Goal: Task Accomplishment & Management: Complete application form

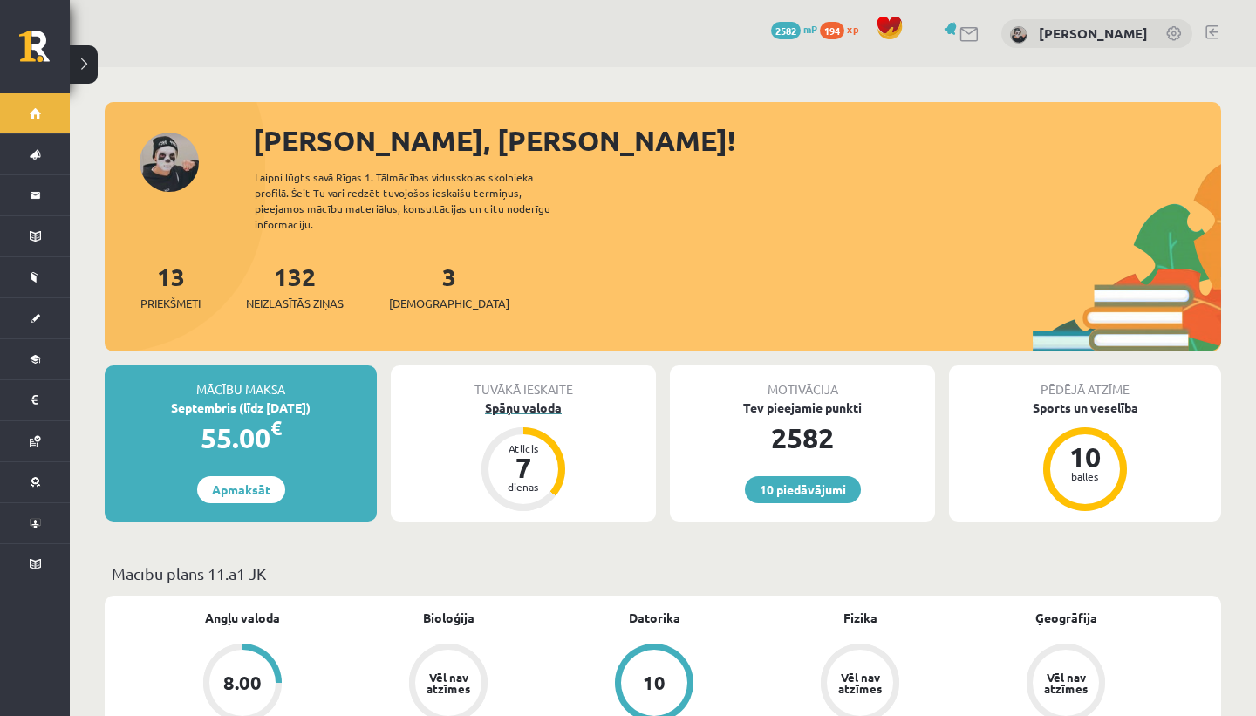
click at [516, 399] on div "Spāņu valoda" at bounding box center [523, 408] width 265 height 18
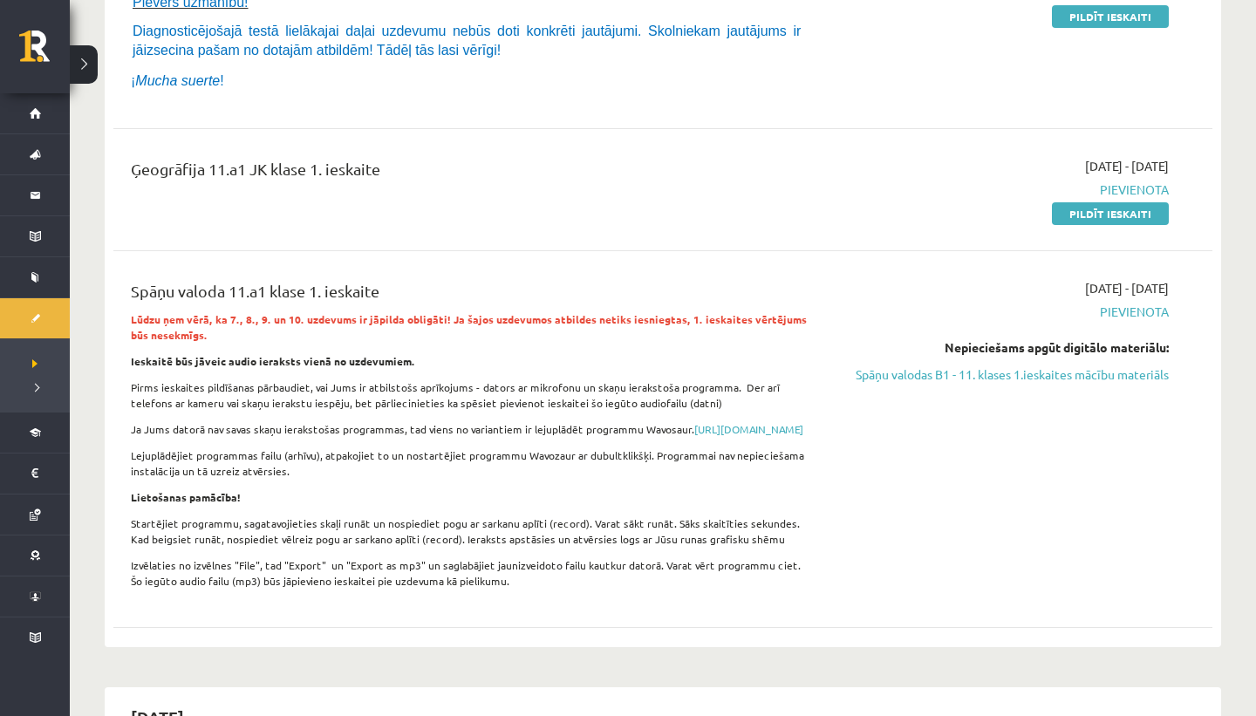
scroll to position [311, 0]
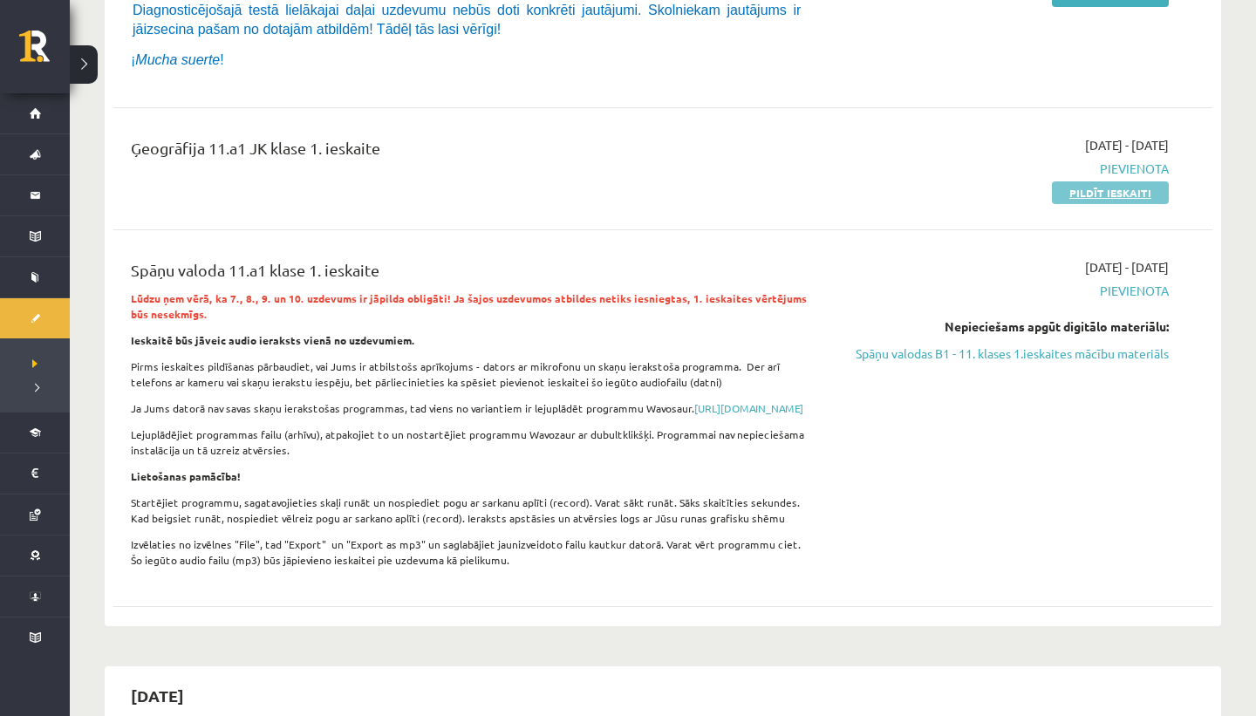
click at [1152, 195] on link "Pildīt ieskaiti" at bounding box center [1110, 192] width 117 height 23
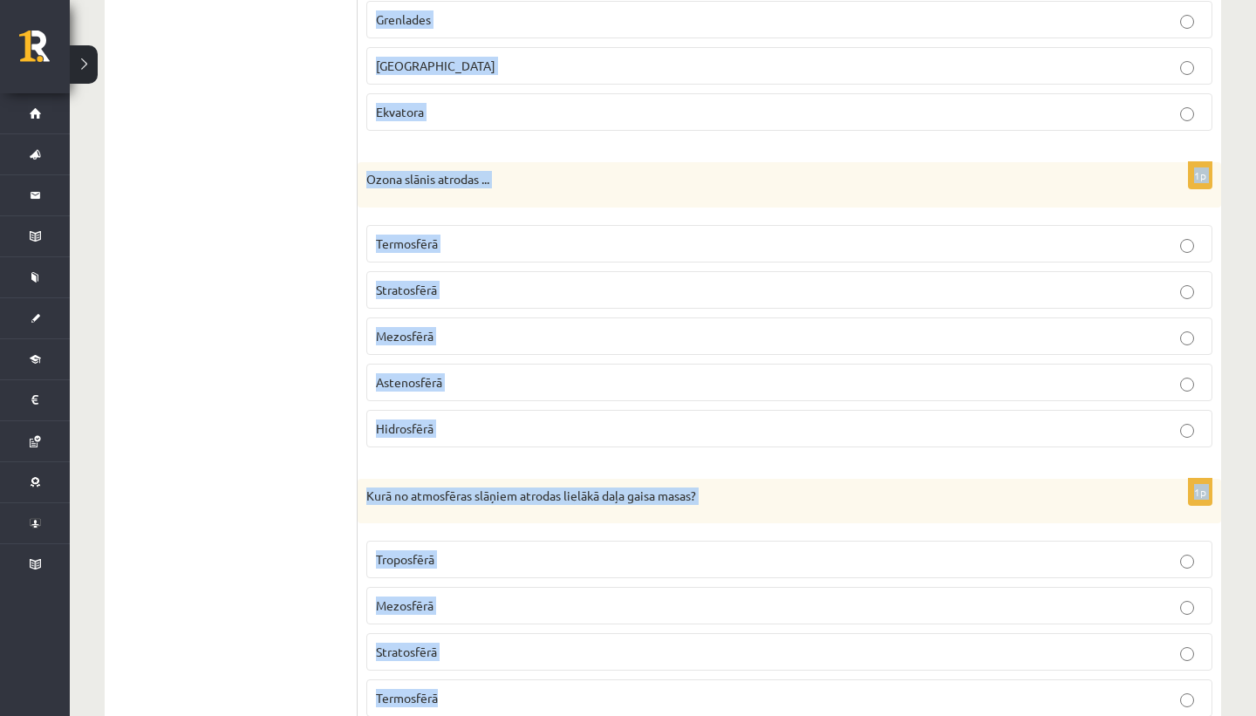
scroll to position [1232, 0]
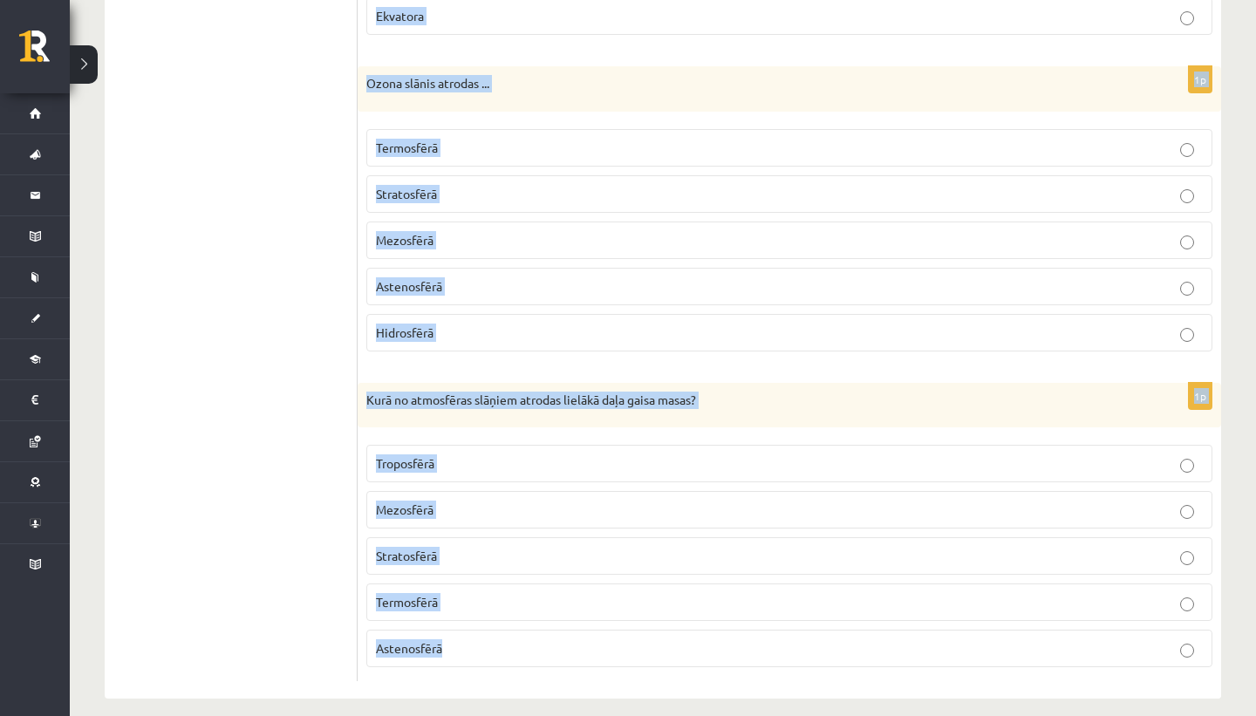
drag, startPoint x: 368, startPoint y: 350, endPoint x: 810, endPoint y: 715, distance: 573.1
copy form "Loremip dolo Sitam consectetu adipis ... Elitseddo Eiusmodte Incidi Utlabore et…"
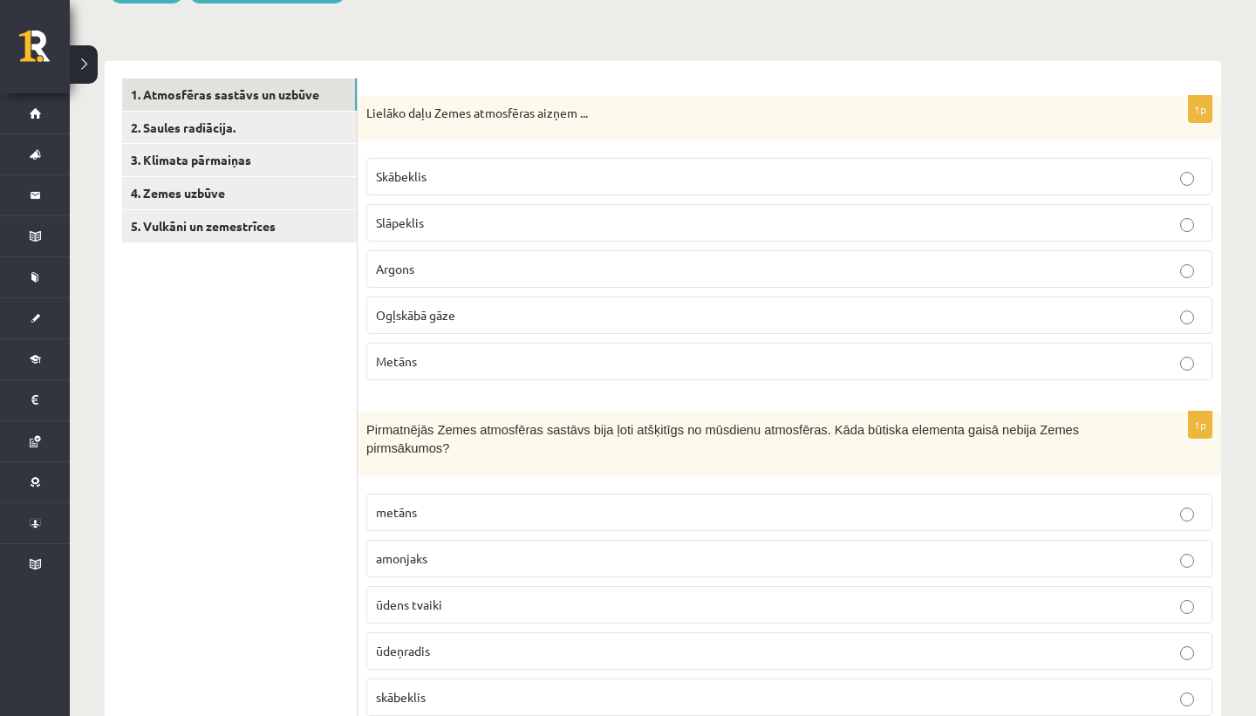
scroll to position [0, 0]
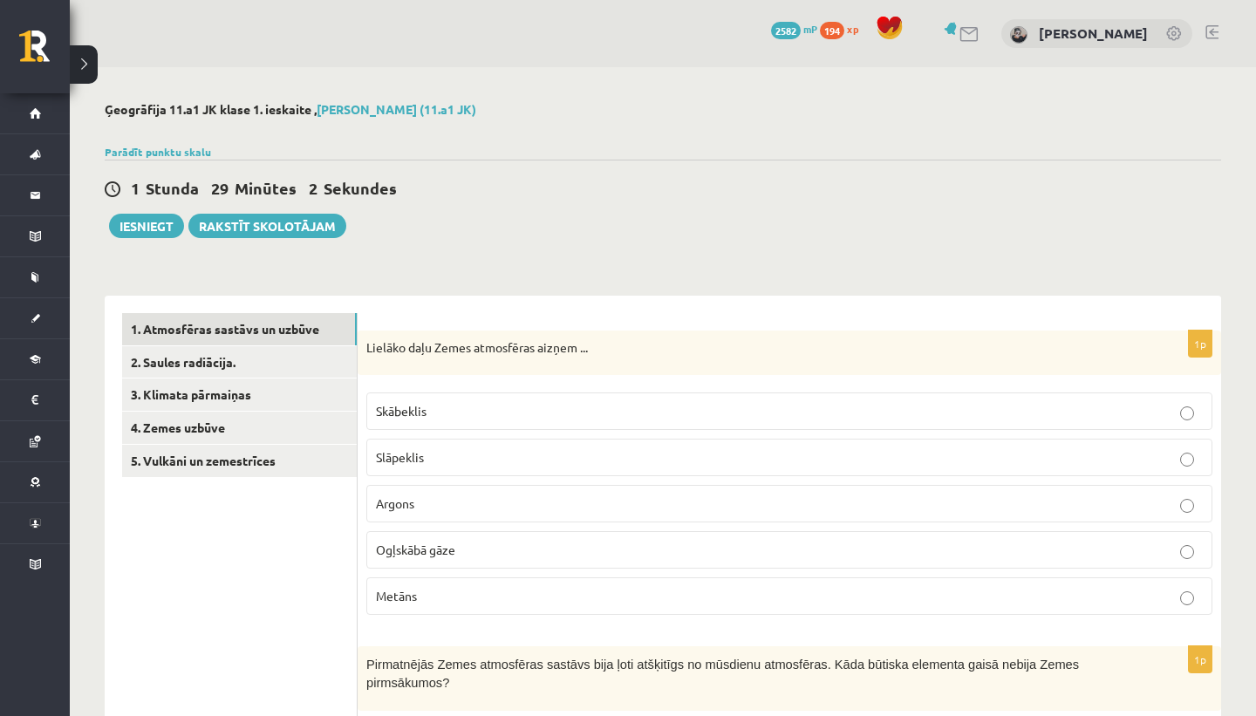
click at [586, 443] on label "Slāpeklis" at bounding box center [789, 458] width 846 height 38
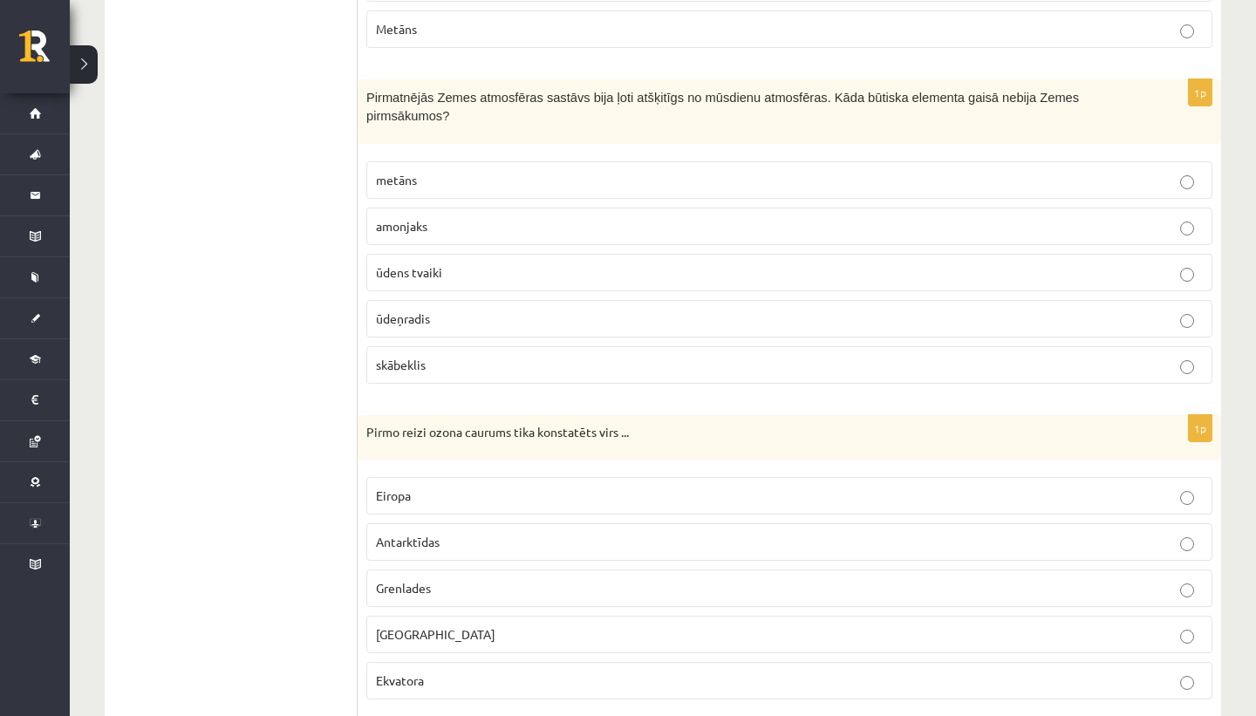
scroll to position [569, 0]
click at [458, 345] on label "skābeklis" at bounding box center [789, 364] width 846 height 38
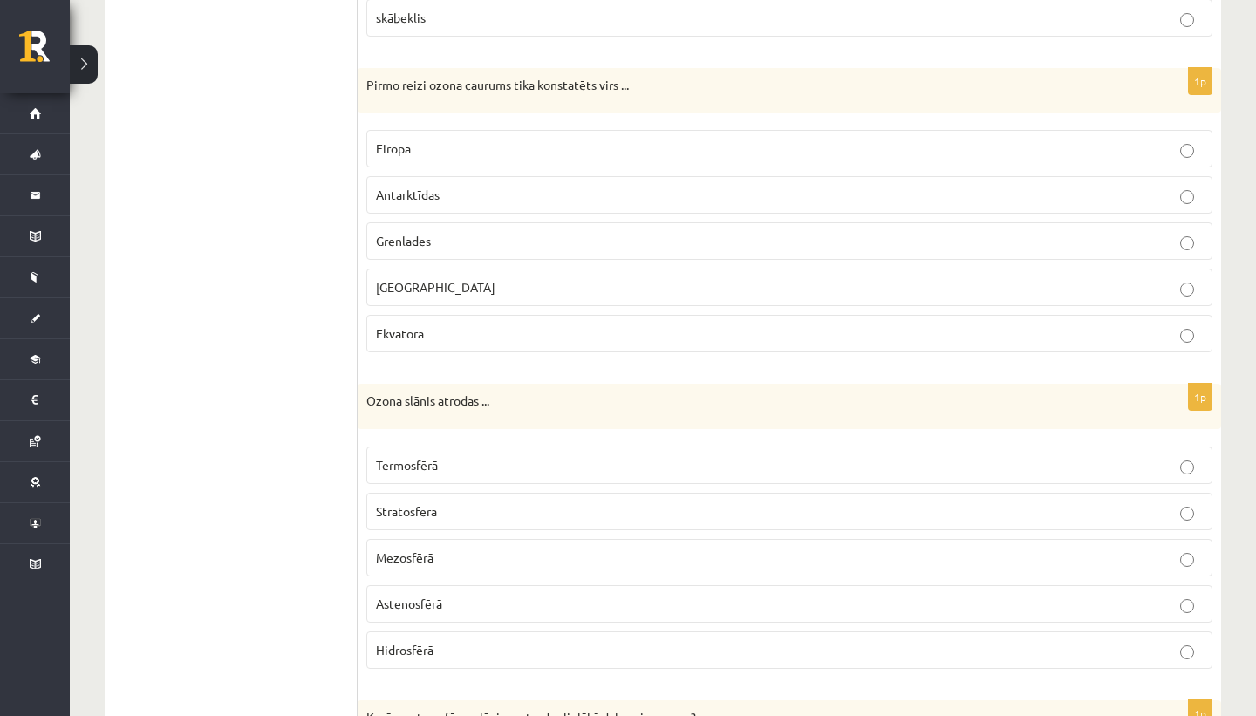
scroll to position [944, 0]
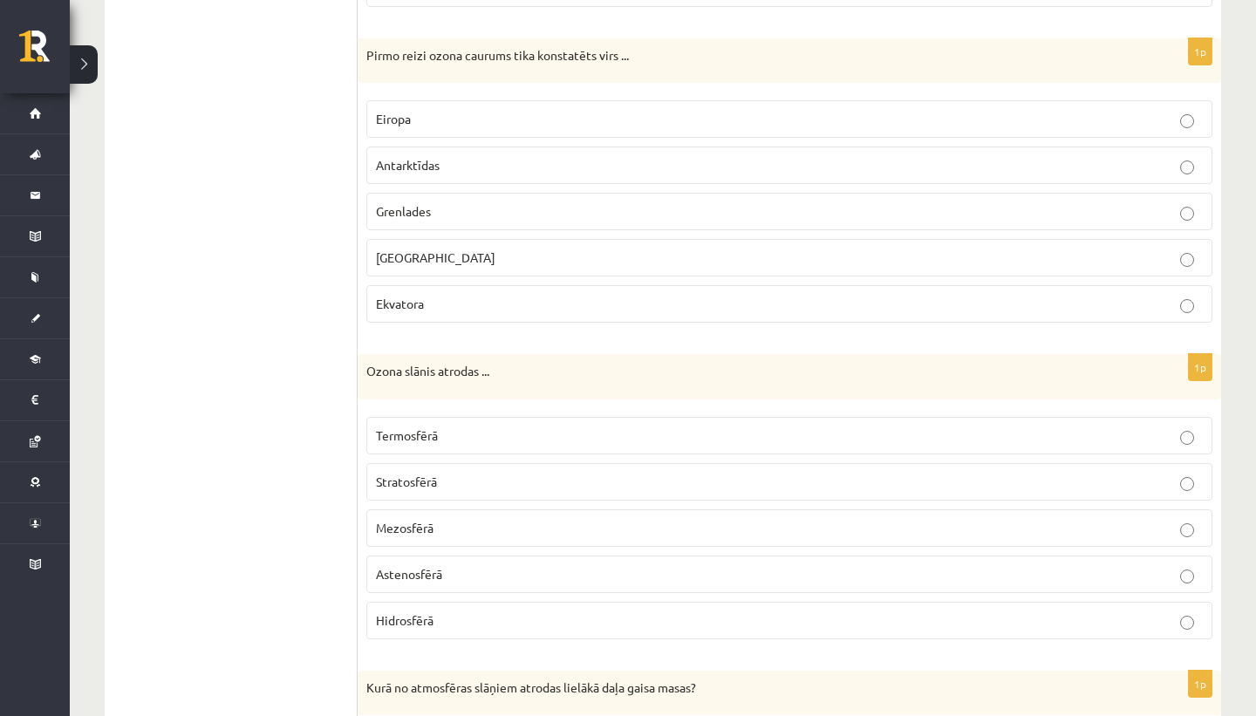
click at [412, 157] on span "Antarktīdas" at bounding box center [408, 165] width 64 height 16
click at [443, 473] on p "Stratosfērā" at bounding box center [789, 482] width 827 height 18
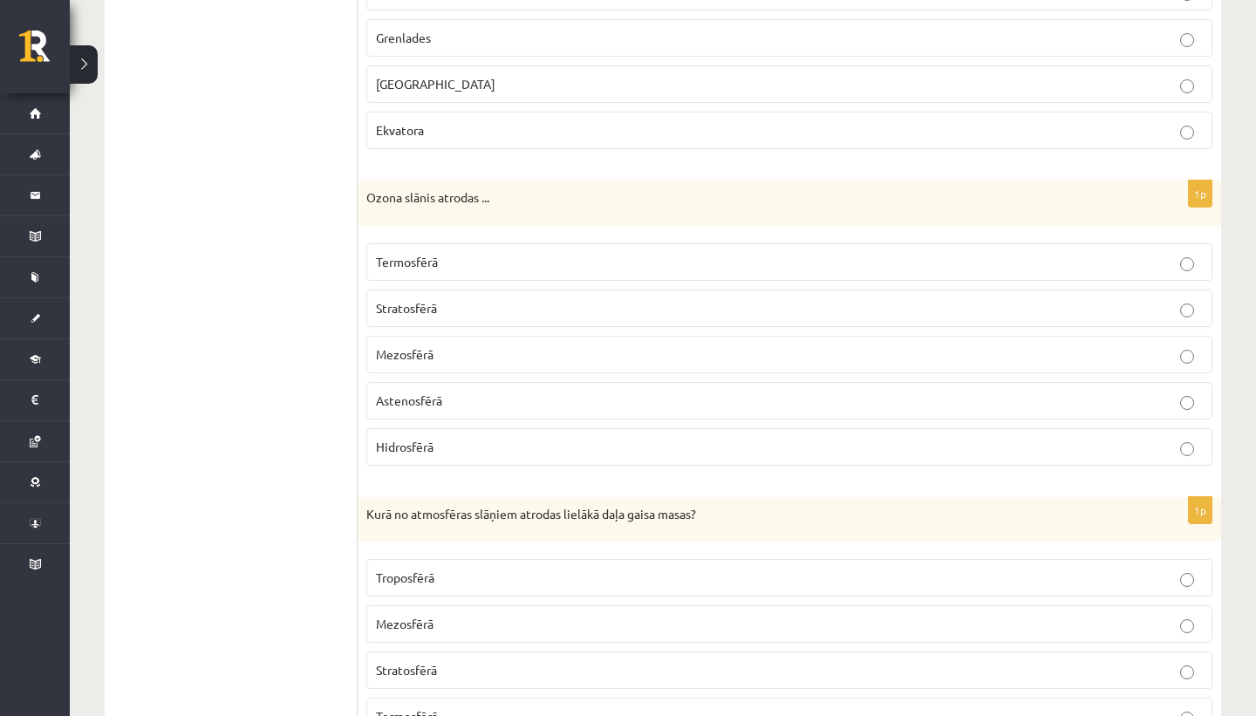
scroll to position [1232, 0]
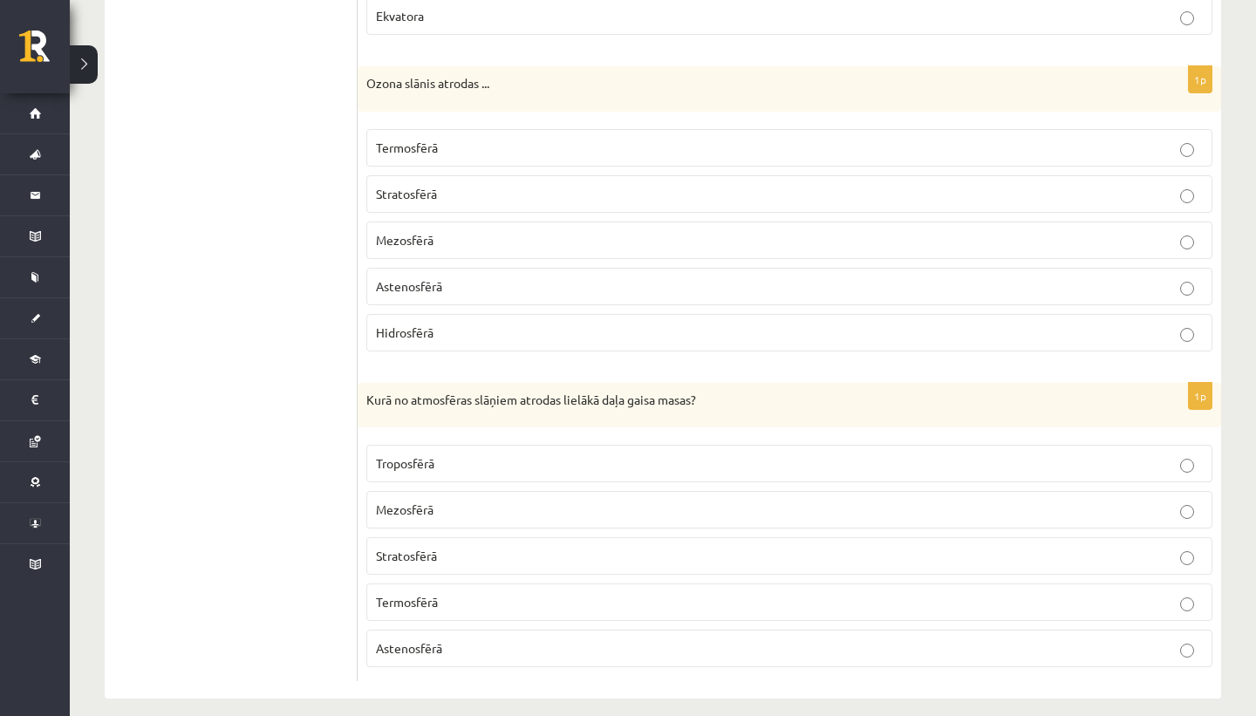
click at [470, 454] on p "Troposfērā" at bounding box center [789, 463] width 827 height 18
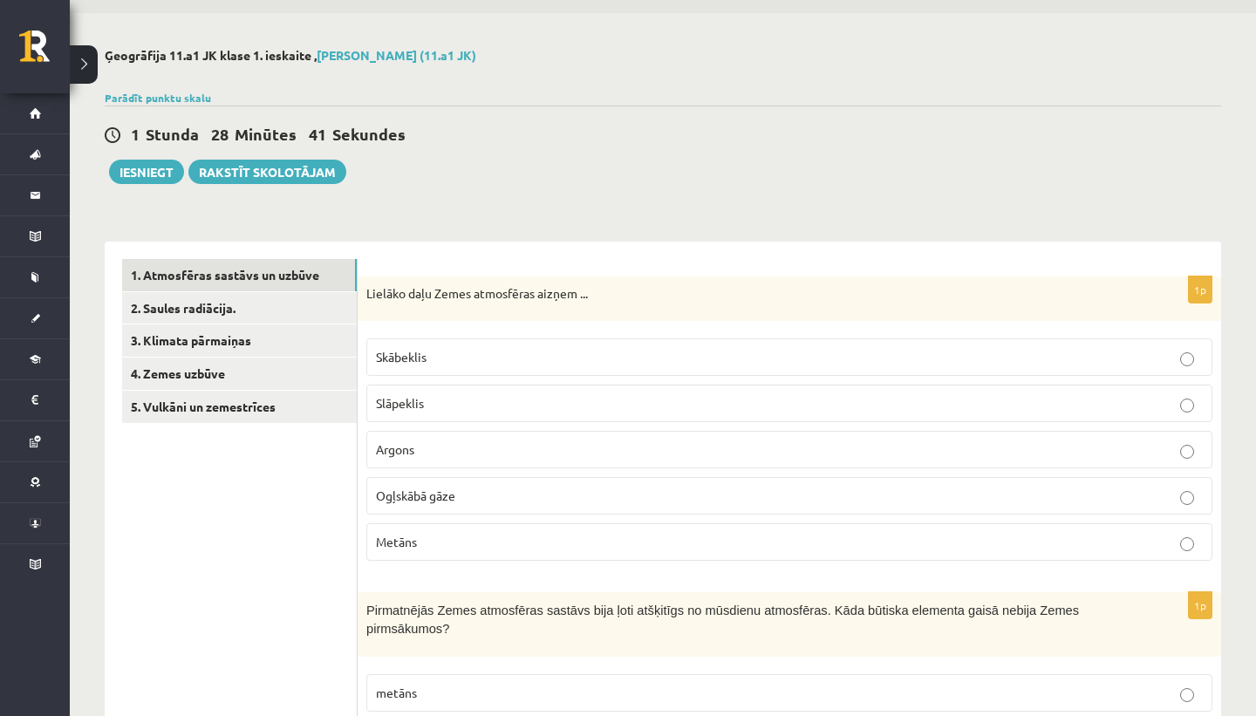
scroll to position [0, 0]
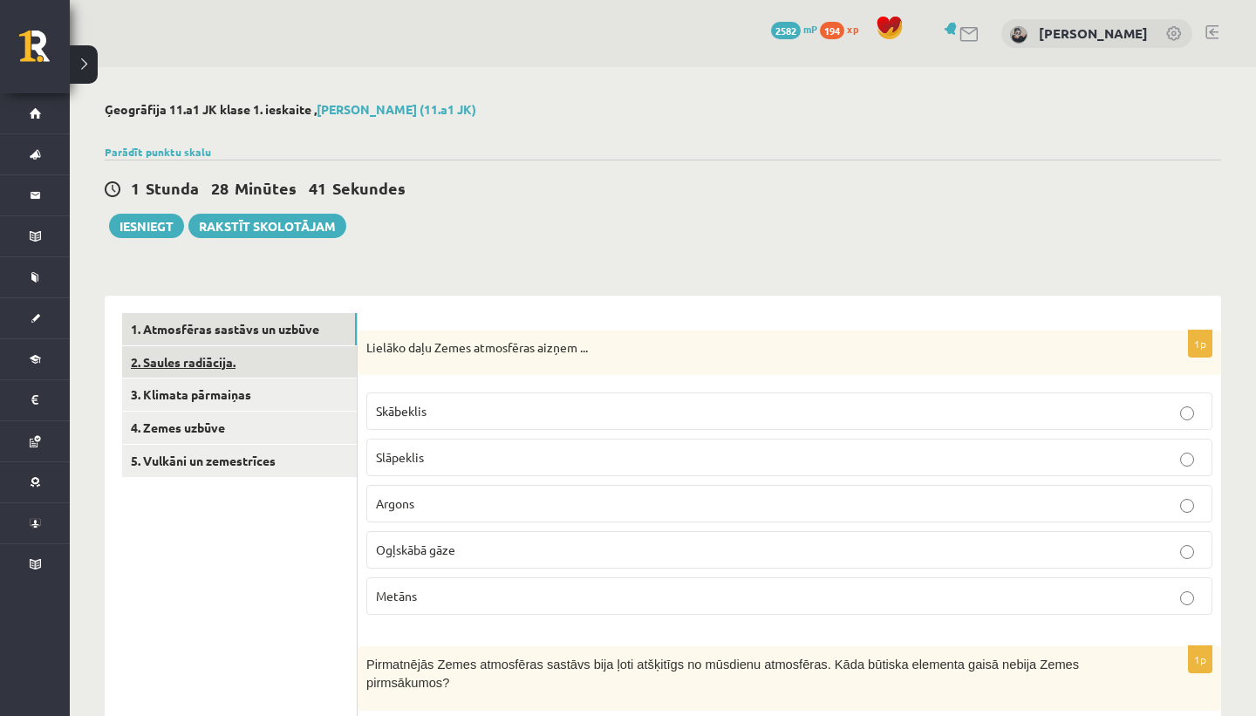
click at [222, 359] on link "2. Saules radiācija." at bounding box center [239, 362] width 235 height 32
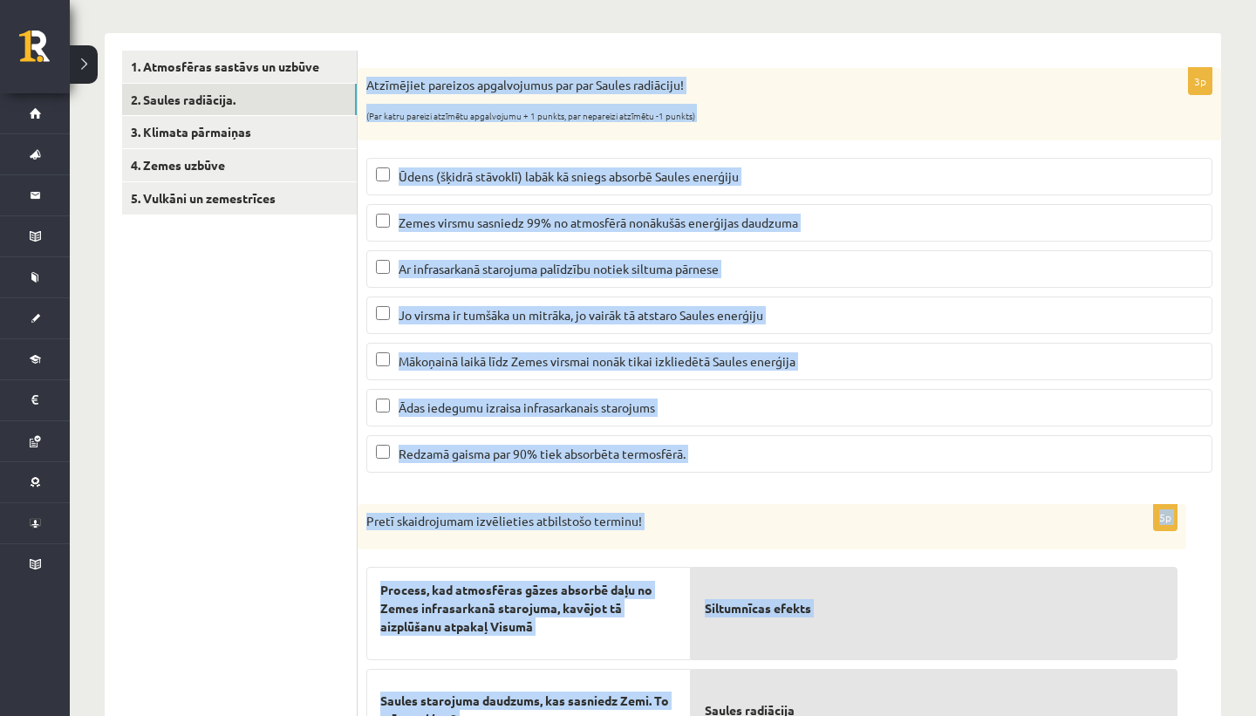
scroll to position [273, 0]
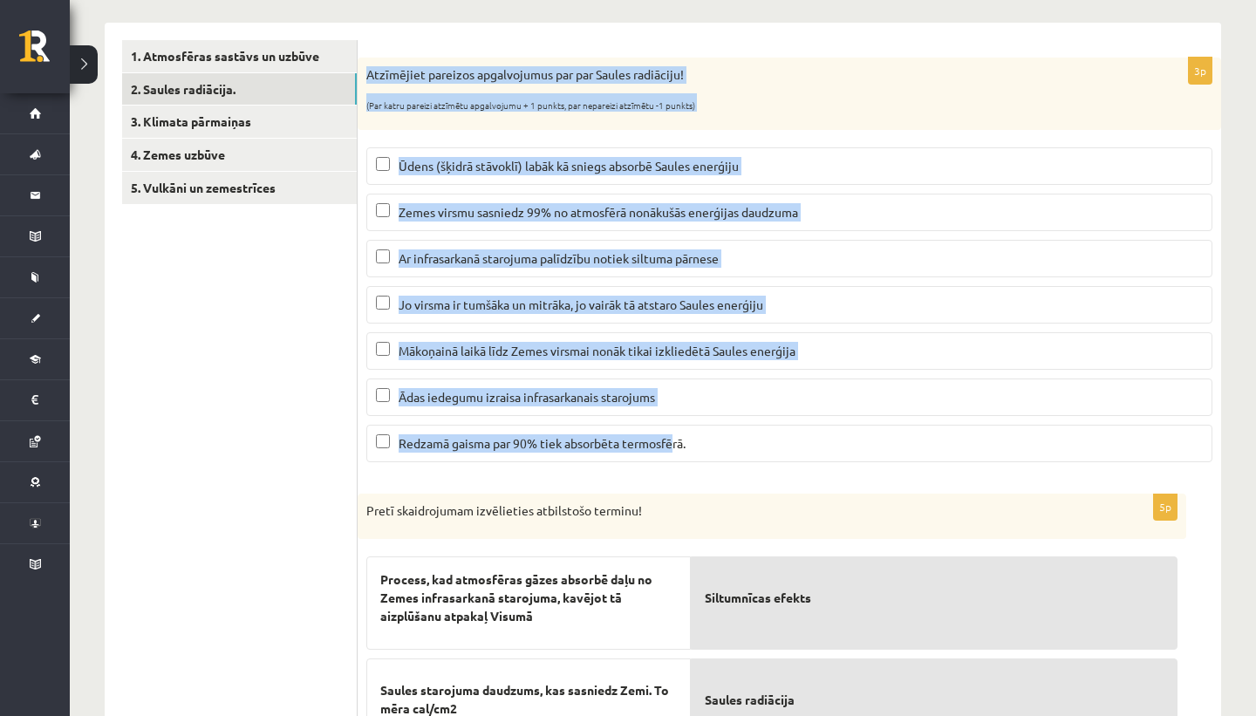
drag, startPoint x: 368, startPoint y: 339, endPoint x: 678, endPoint y: 456, distance: 331.0
click at [675, 451] on div "3p Atzīmējiet pareizos apgalvojumus par par Saules radiāciju! (Par katru pareiz…" at bounding box center [790, 267] width 864 height 419
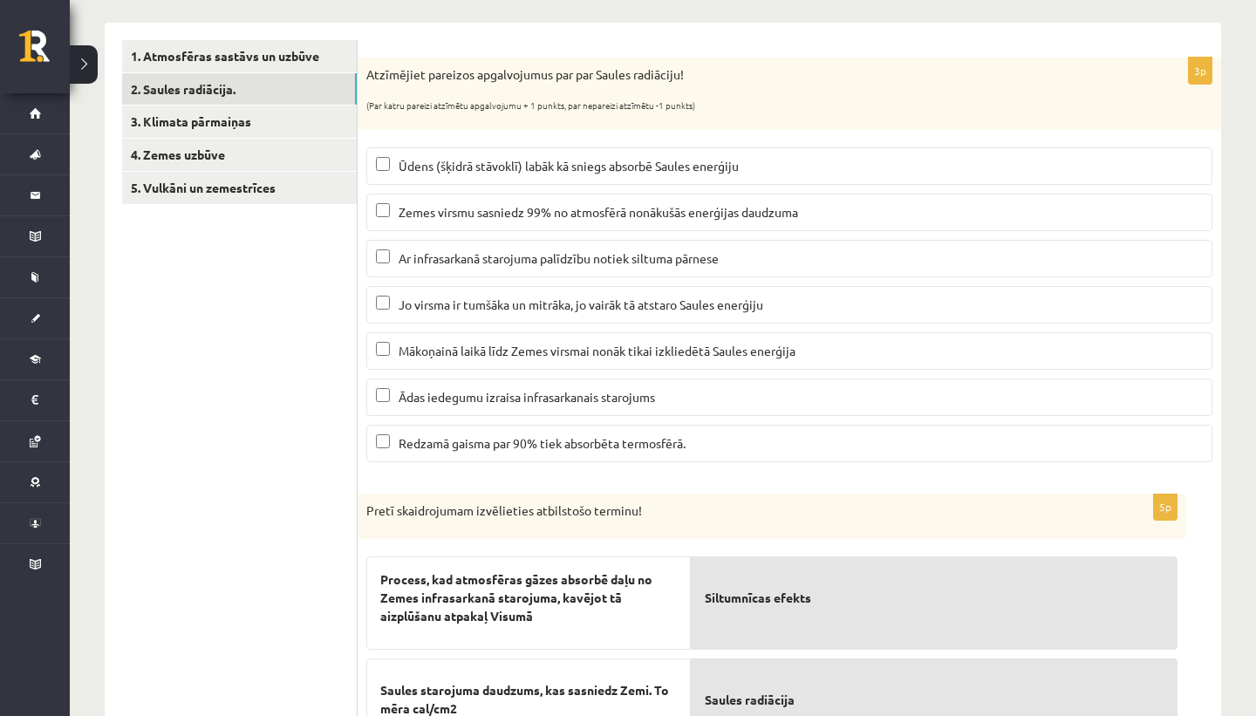
click at [692, 454] on label "Redzamā gaisma par 90% tiek absorbēta termosfērā." at bounding box center [789, 444] width 846 height 38
click at [477, 431] on label "Redzamā gaisma par 90% tiek absorbēta termosfērā." at bounding box center [789, 444] width 846 height 38
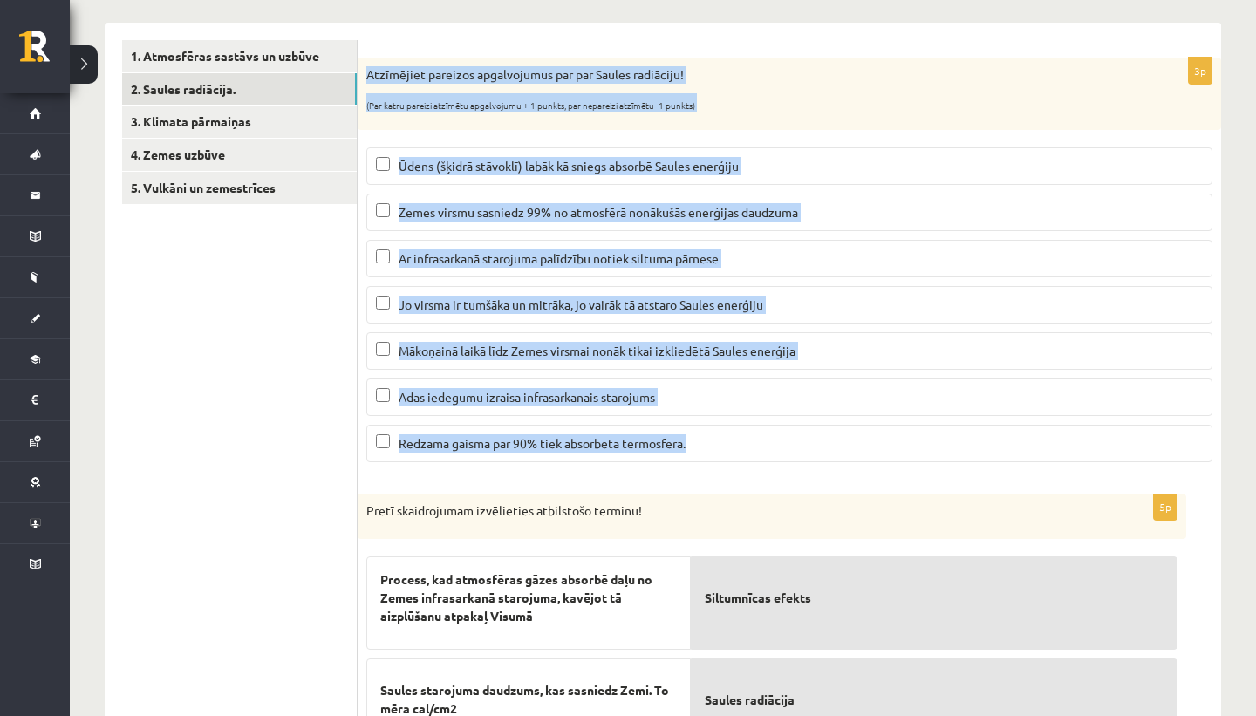
drag, startPoint x: 366, startPoint y: 72, endPoint x: 707, endPoint y: 456, distance: 513.6
click at [707, 456] on div "3p Atzīmējiet pareizos apgalvojumus par par Saules radiāciju! (Par katru pareiz…" at bounding box center [790, 267] width 864 height 419
copy div "Atzīmējiet pareizos apgalvojumus par par Saules radiāciju! (Par katru pareizi a…"
click at [797, 61] on div "Atzīmējiet pareizos apgalvojumus par par Saules radiāciju! (Par katru pareizi a…" at bounding box center [790, 94] width 864 height 72
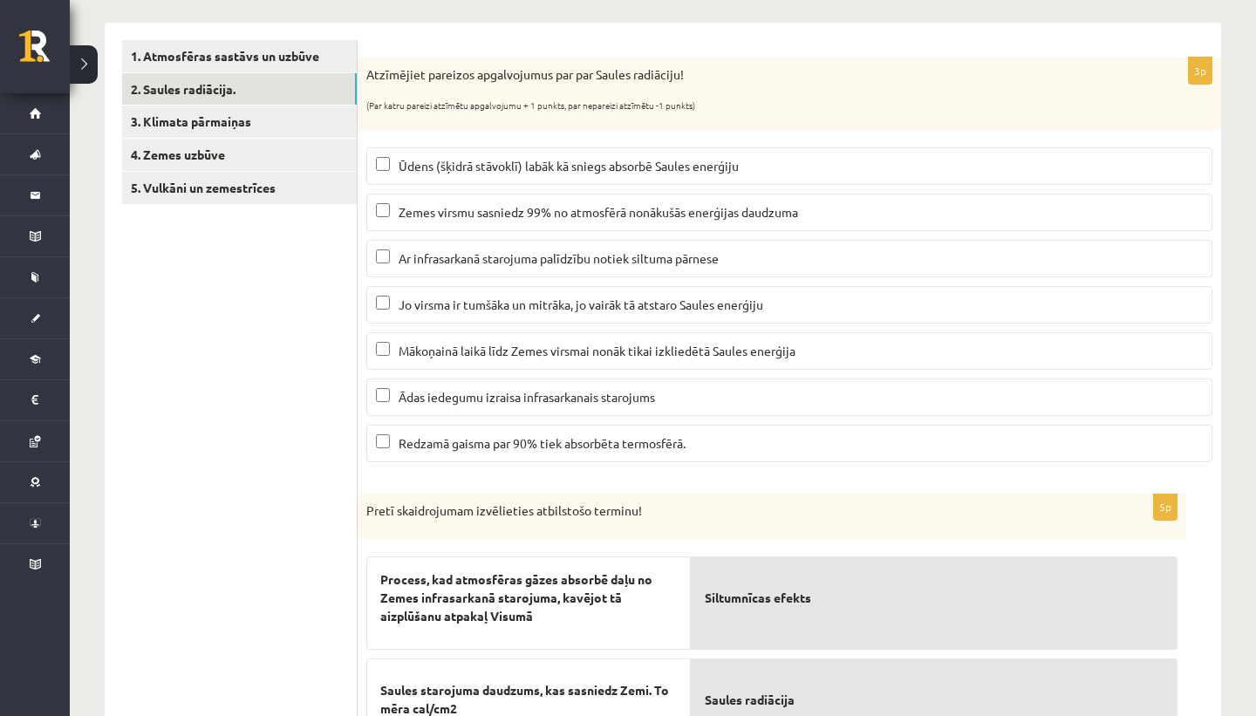
click at [541, 174] on p "Ūdens (šķidrā stāvoklī) labāk kā sniegs absorbē Saules enerģiju" at bounding box center [789, 166] width 827 height 18
click at [412, 264] on span "Ar infrasarkanā starojuma palīdzību notiek siltuma pārnese" at bounding box center [559, 258] width 320 height 16
click at [483, 353] on span "Mākoņainā laikā līdz Zemes virsmai nonāk tikai izkliedētā Saules enerģija" at bounding box center [597, 351] width 397 height 16
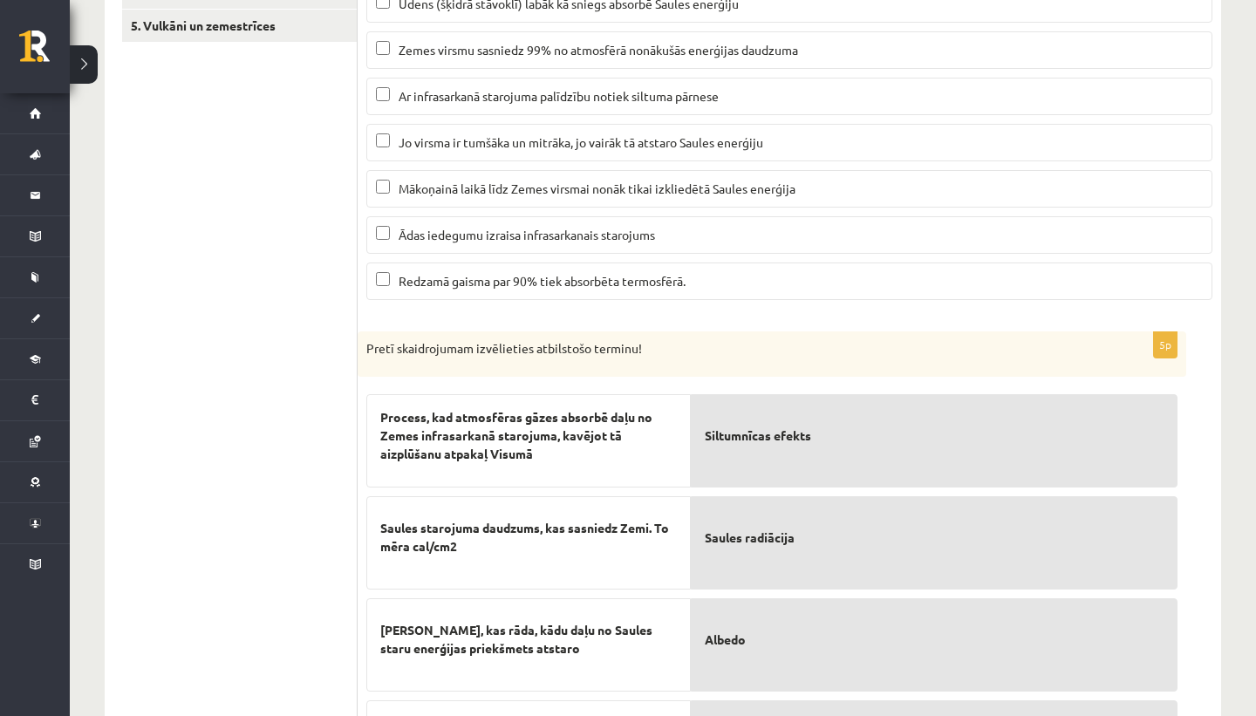
scroll to position [0, 0]
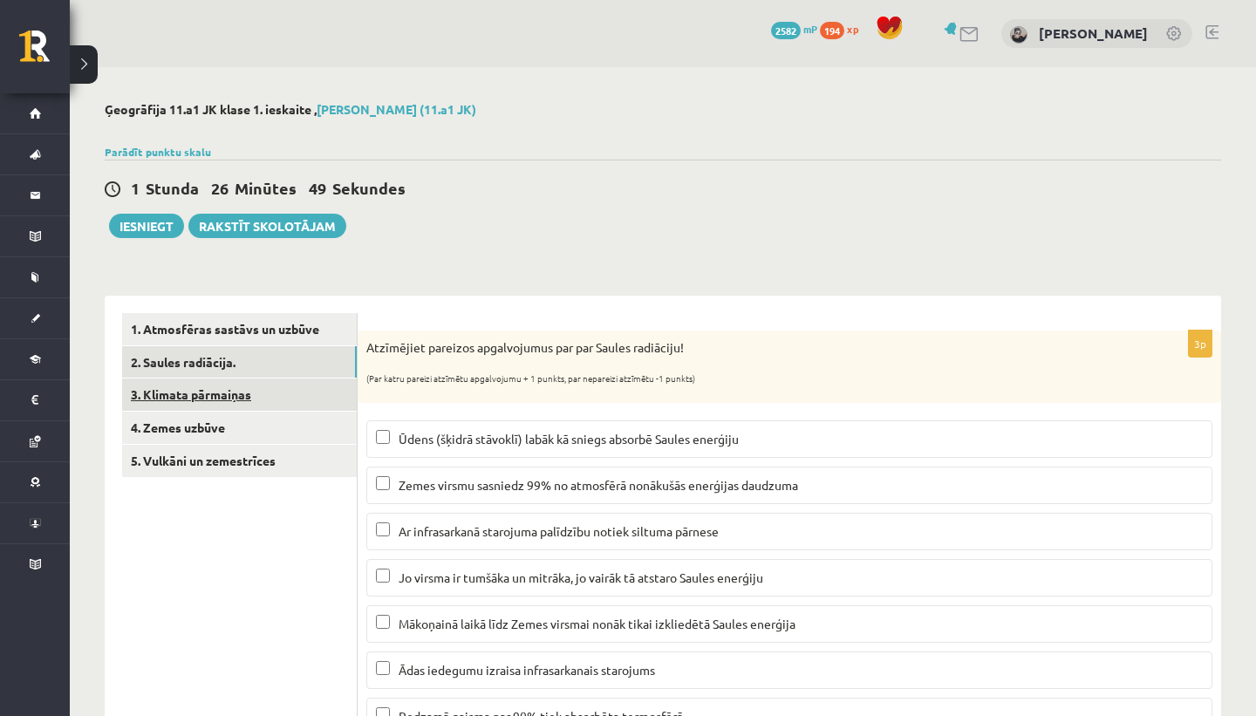
click at [254, 391] on link "3. Klimata pārmaiņas" at bounding box center [239, 395] width 235 height 32
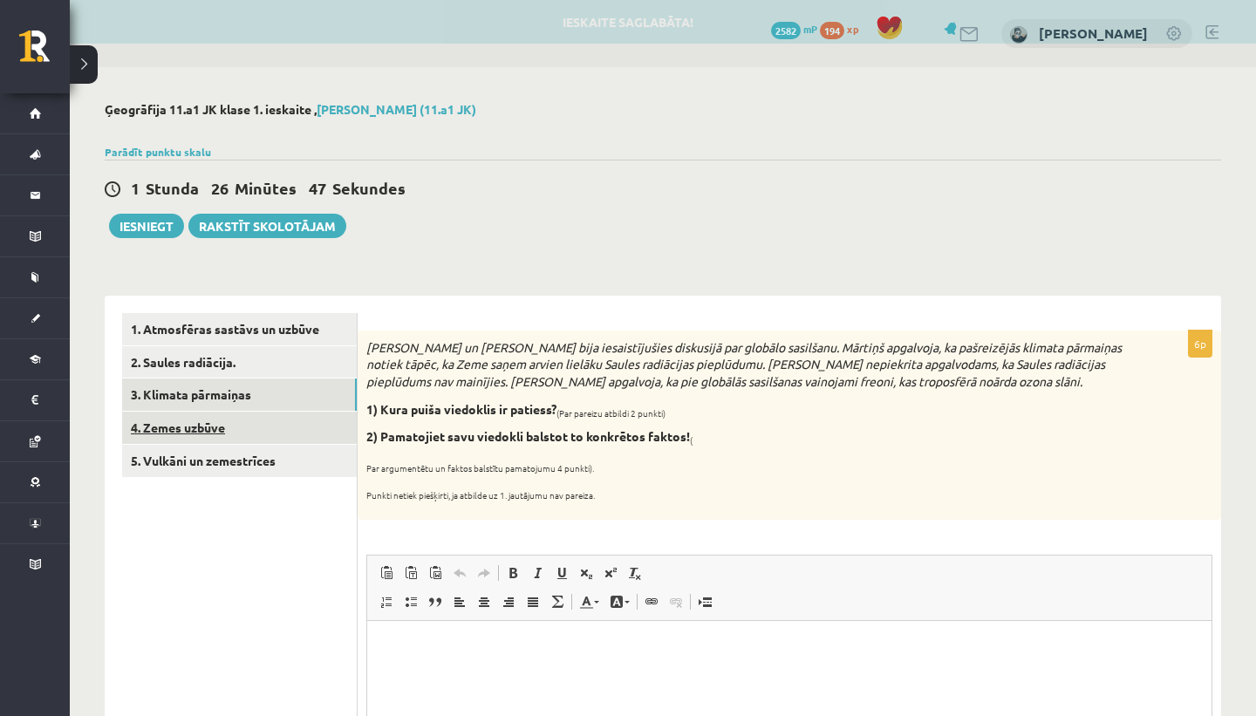
click at [293, 418] on link "4. Zemes uzbūve" at bounding box center [239, 428] width 235 height 32
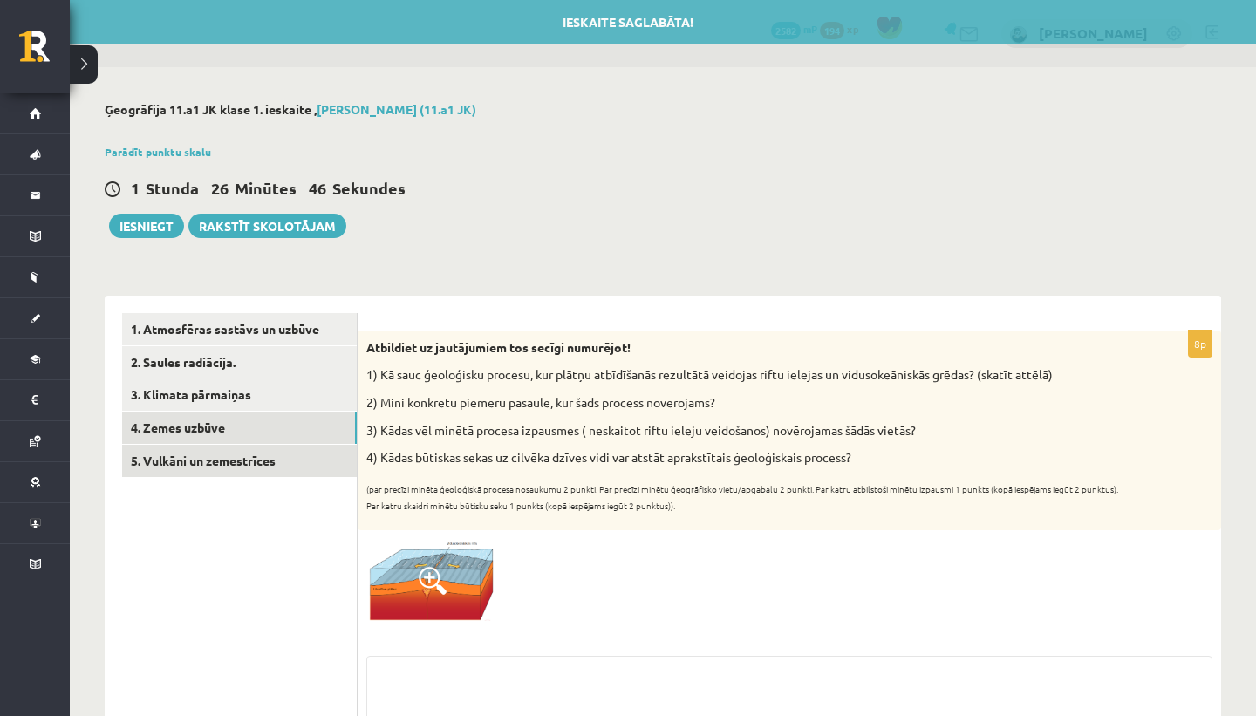
click at [280, 461] on link "5. Vulkāni un zemestrīces" at bounding box center [239, 461] width 235 height 32
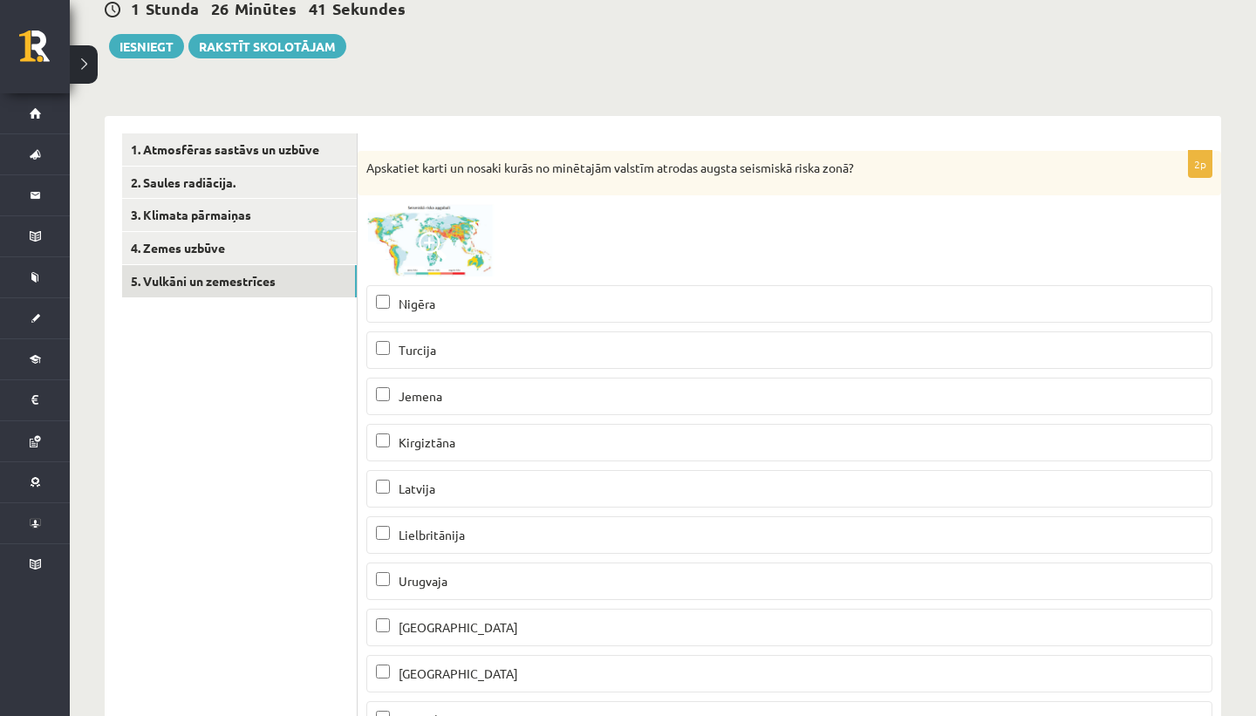
scroll to position [181, 0]
click at [462, 243] on img at bounding box center [431, 239] width 131 height 72
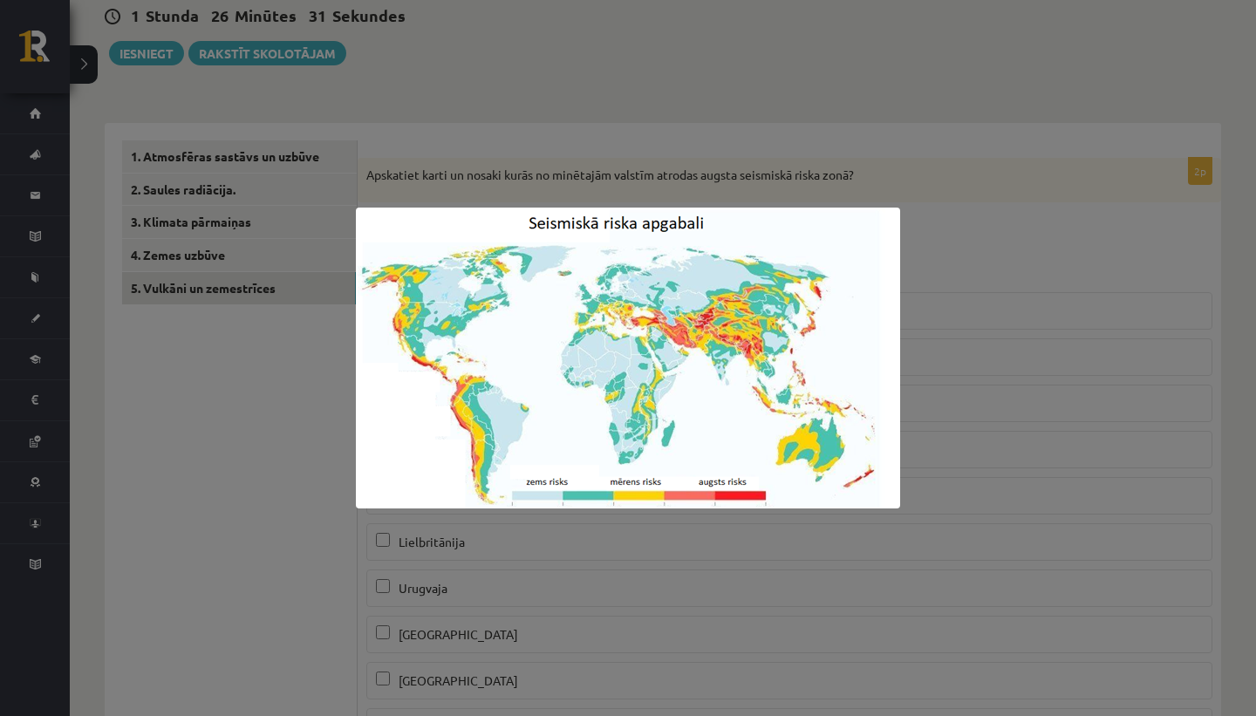
scroll to position [170, 0]
click at [808, 187] on div at bounding box center [628, 358] width 1256 height 716
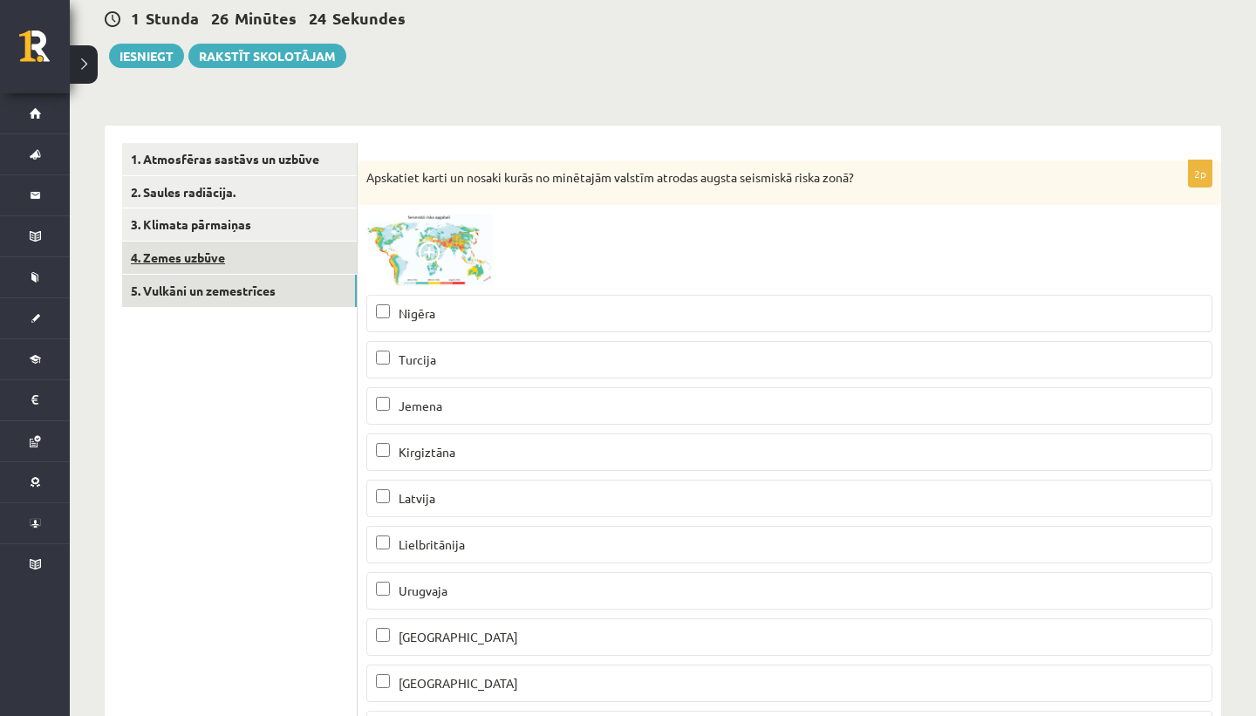
click at [247, 255] on link "4. Zemes uzbūve" at bounding box center [239, 258] width 235 height 32
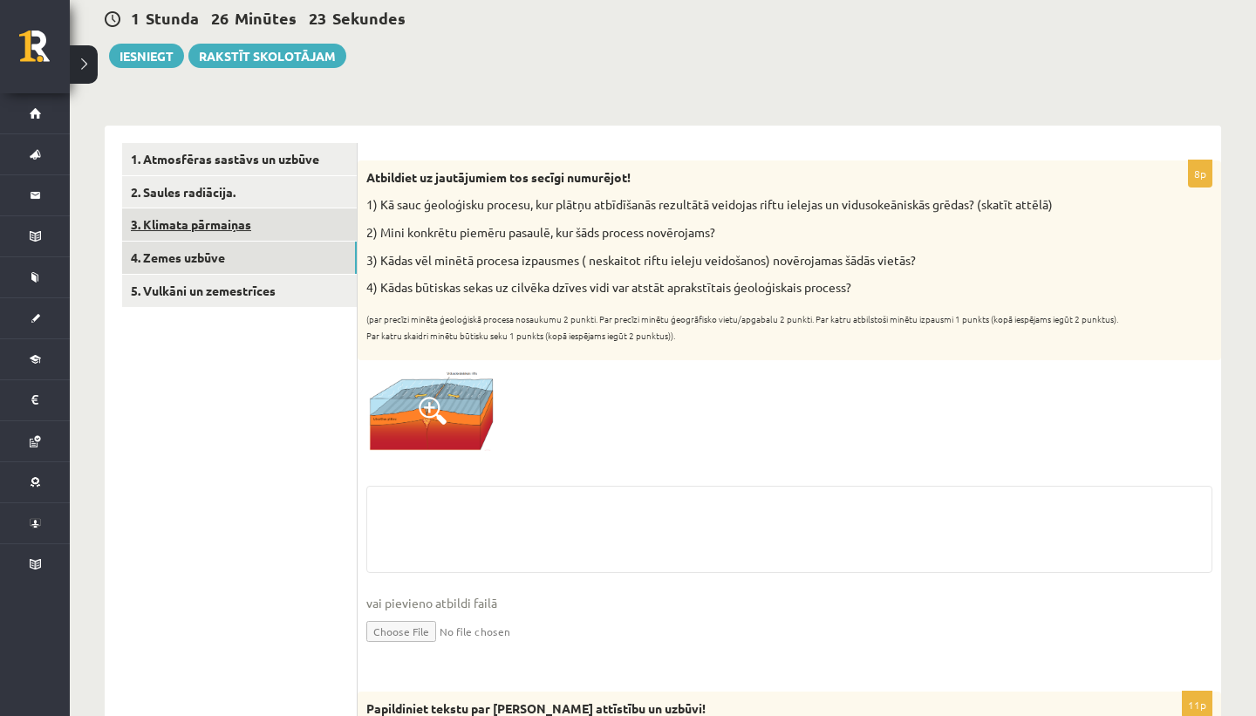
click at [263, 236] on link "3. Klimata pārmaiņas" at bounding box center [239, 224] width 235 height 32
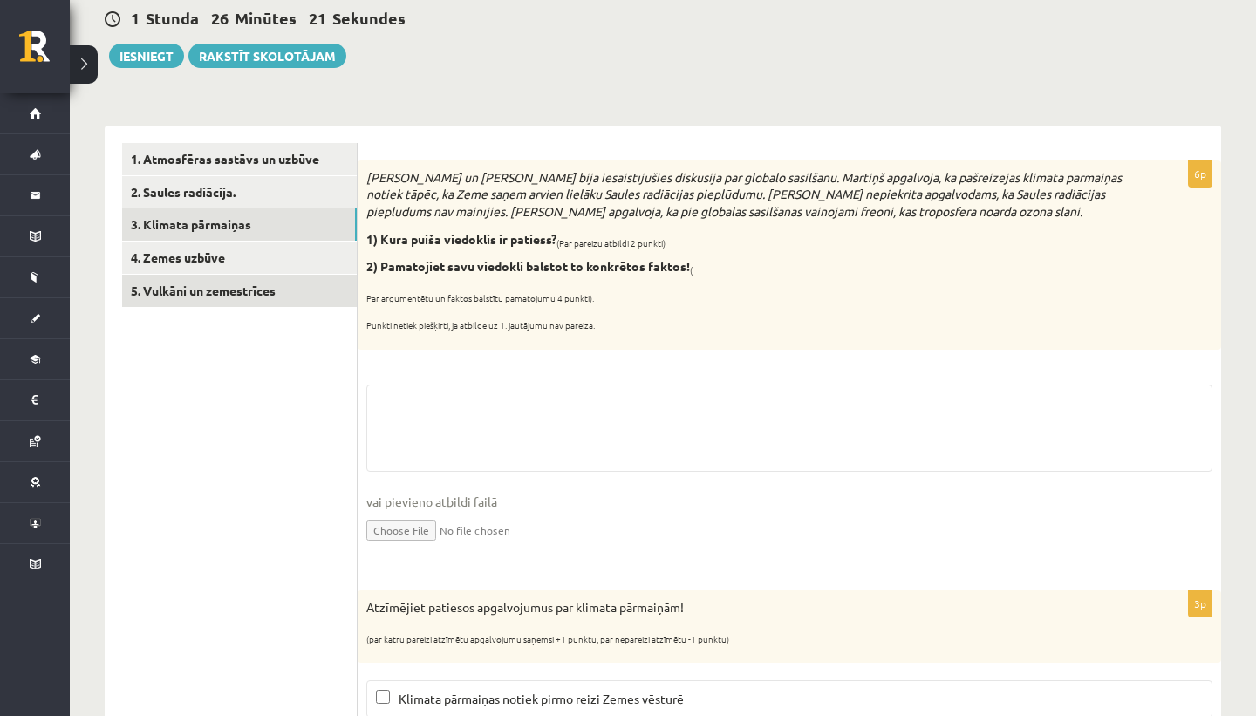
click at [246, 291] on link "5. Vulkāni un zemestrīces" at bounding box center [239, 291] width 235 height 32
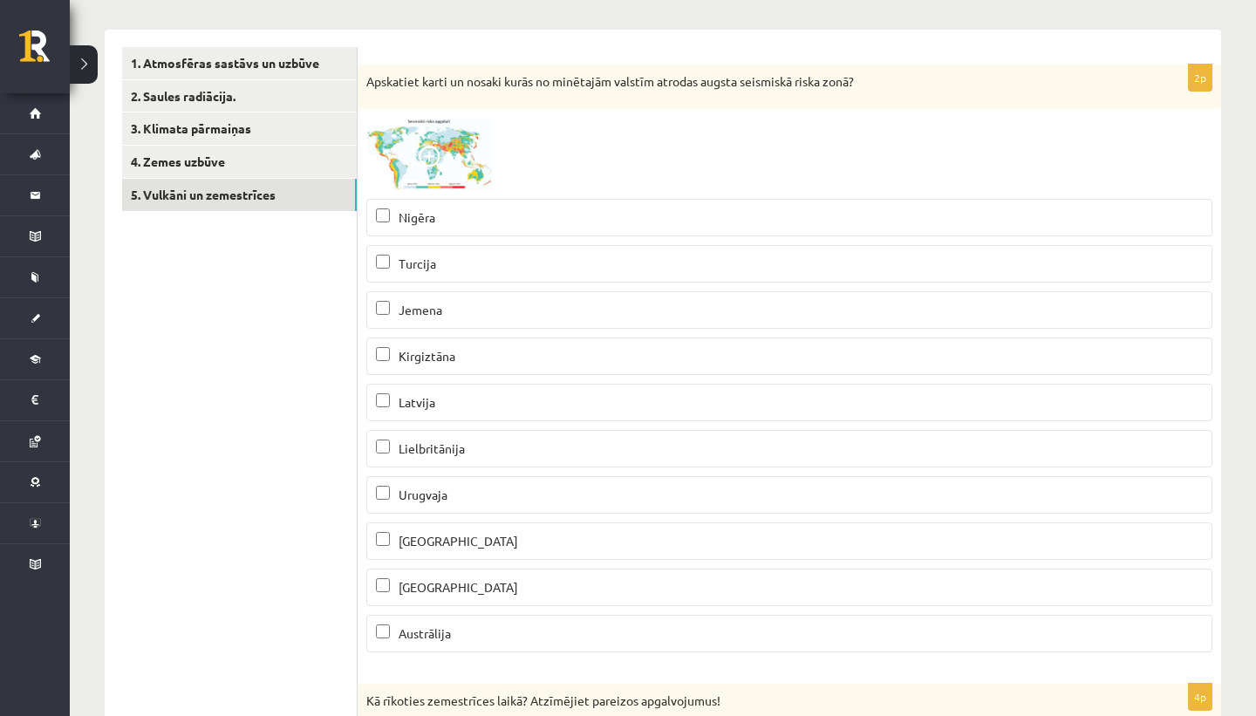
scroll to position [264, 0]
click at [440, 174] on span at bounding box center [433, 161] width 28 height 28
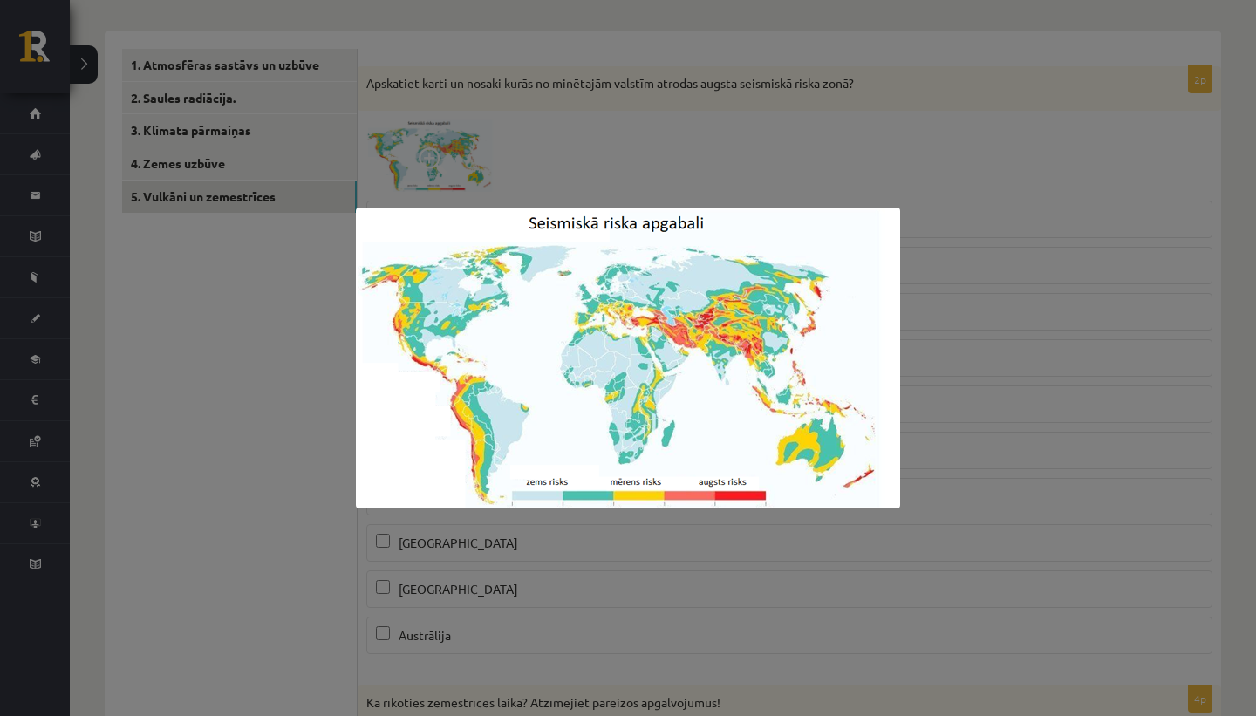
click at [714, 56] on div at bounding box center [628, 358] width 1256 height 716
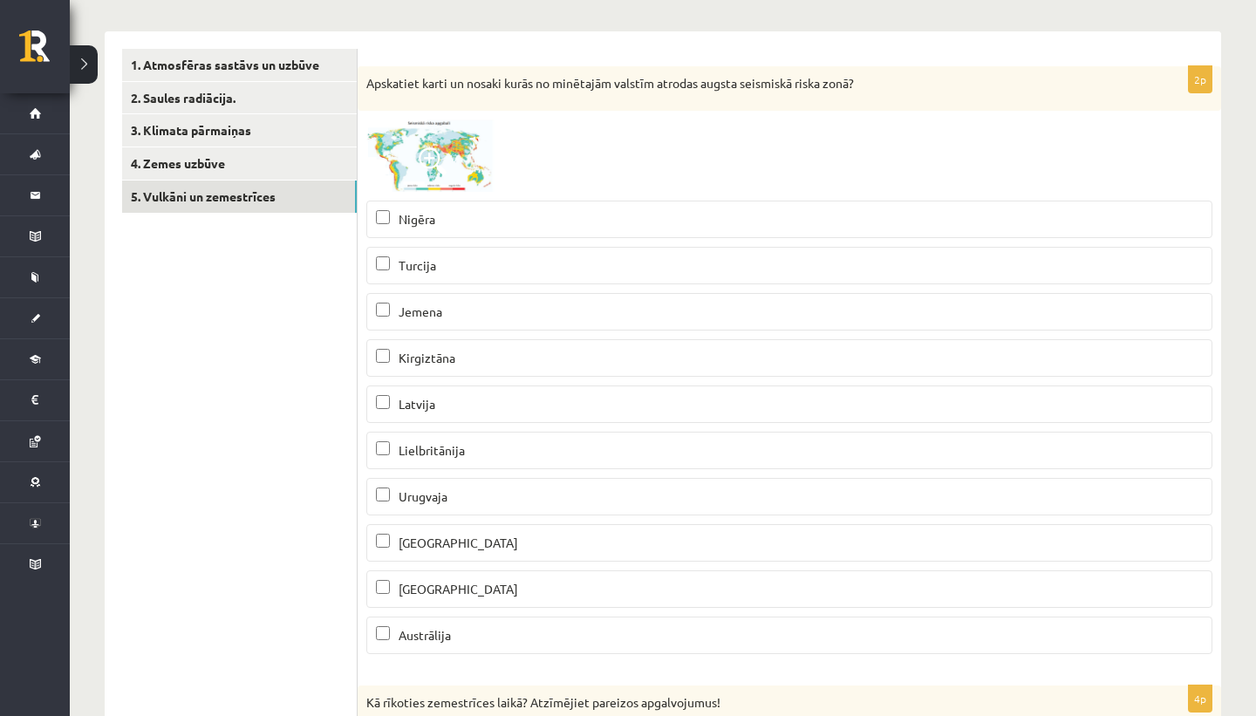
click at [571, 270] on p "Turcija" at bounding box center [789, 265] width 827 height 18
click at [532, 320] on p "Jemena" at bounding box center [789, 312] width 827 height 18
click at [482, 366] on p "Kirgiztāna" at bounding box center [789, 358] width 827 height 18
click at [445, 587] on p "Peru" at bounding box center [789, 589] width 827 height 18
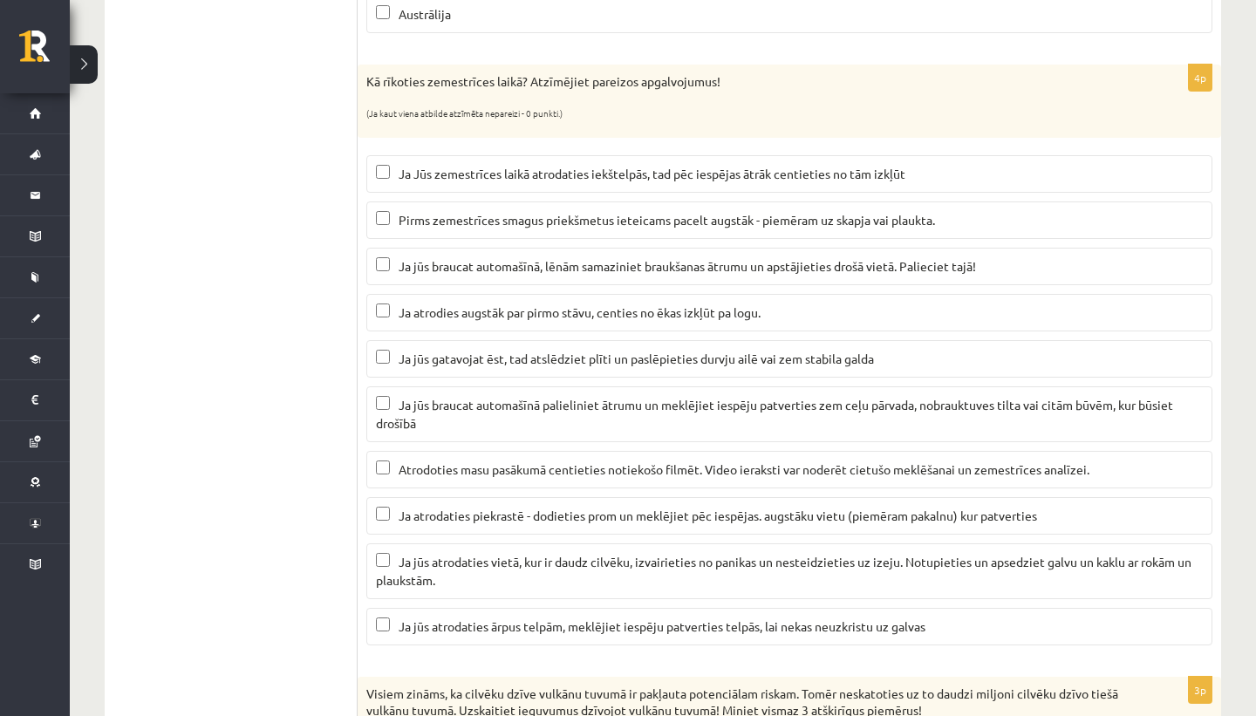
scroll to position [904, 0]
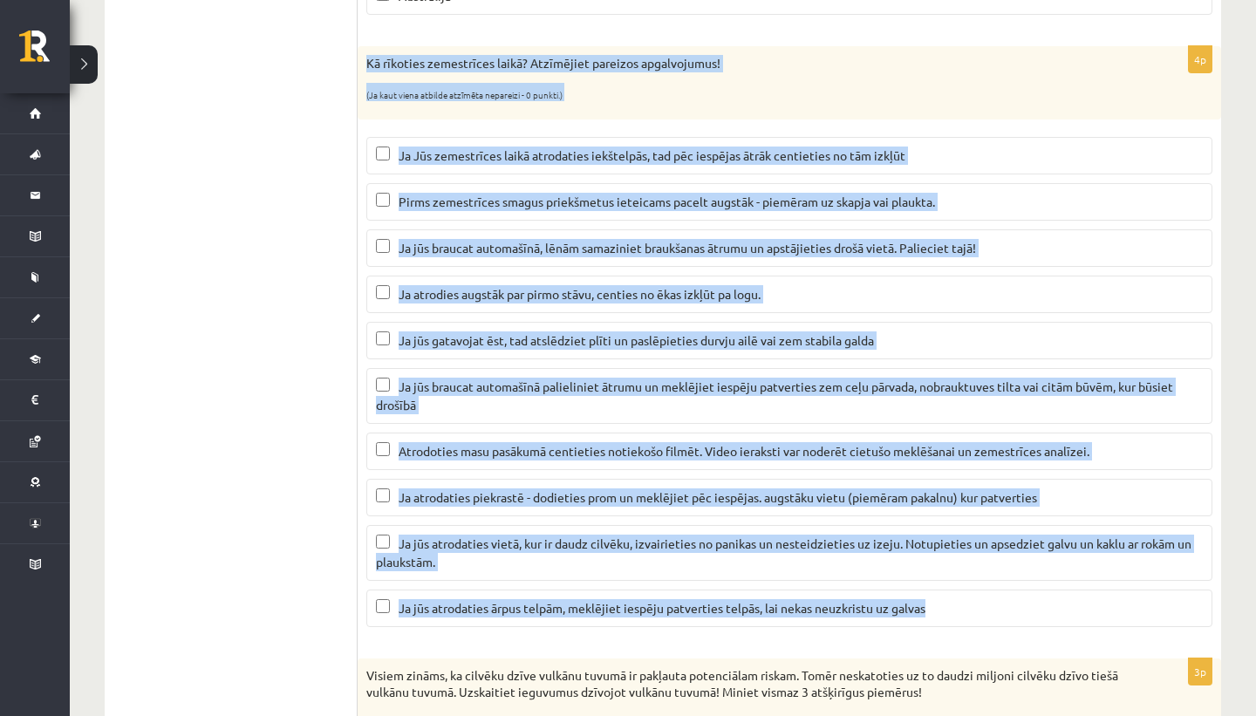
drag, startPoint x: 368, startPoint y: 59, endPoint x: 947, endPoint y: 618, distance: 803.9
click at [947, 618] on div "4p Kā rīkoties zemestrīces laikā? Atzīmējiet pareizos apgalvojumus! (Ja kaut vi…" at bounding box center [790, 343] width 864 height 594
copy div "Kā rīkoties zemestrīces laikā? Atzīmējiet pareizos apgalvojumus! (Ja kaut viena…"
click at [161, 364] on ul "1. Atmosfēras sastāvs un uzbūve 2. Saules radiācija. 3. Klimata pārmaiņas 4. Ze…" at bounding box center [240, 502] width 236 height 2187
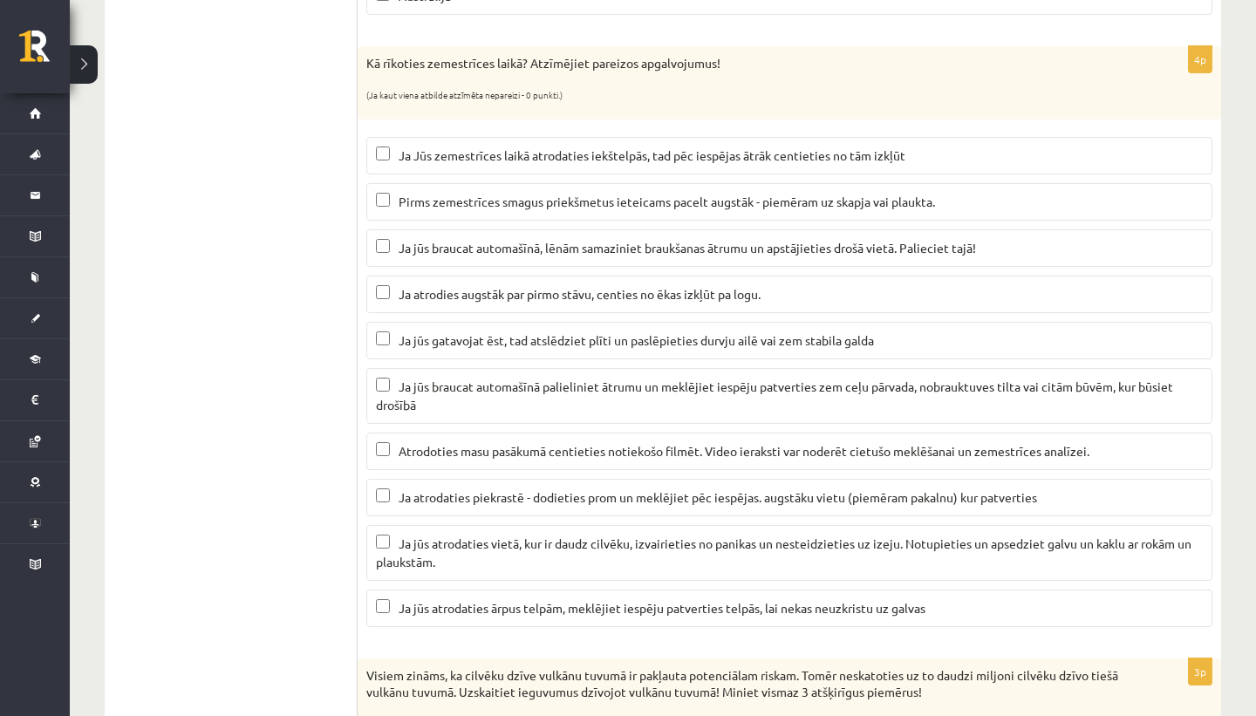
click at [486, 393] on span "Ja jūs braucat automašīnā palieliniet ātrumu un meklējiet iespēju patverties ze…" at bounding box center [774, 396] width 797 height 34
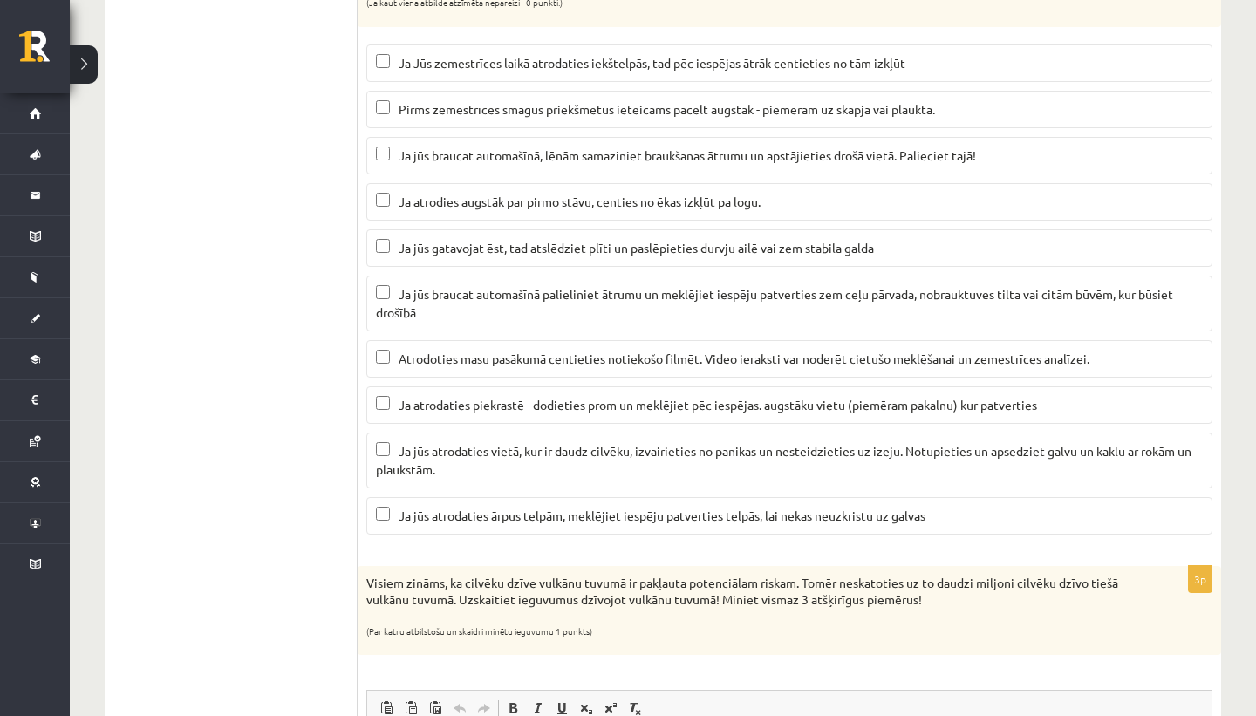
scroll to position [1000, 0]
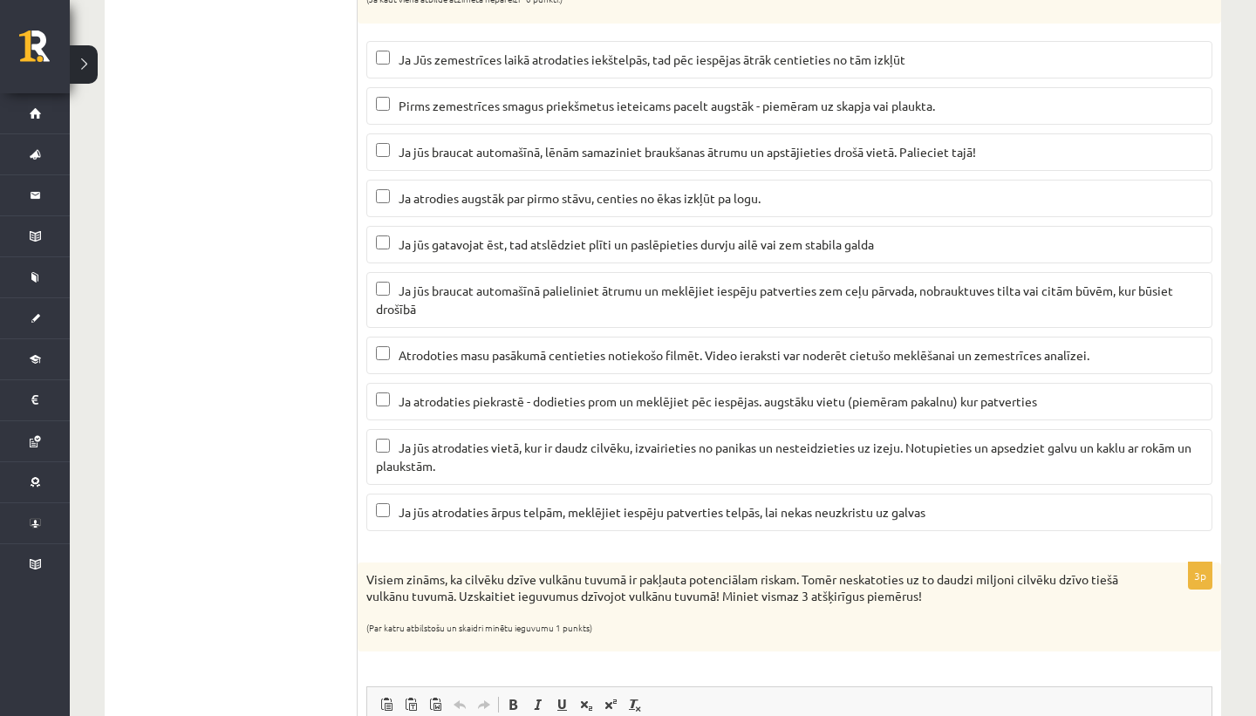
click at [561, 286] on span "Ja jūs braucat automašīnā palieliniet ātrumu un meklējiet iespēju patverties ze…" at bounding box center [774, 300] width 797 height 34
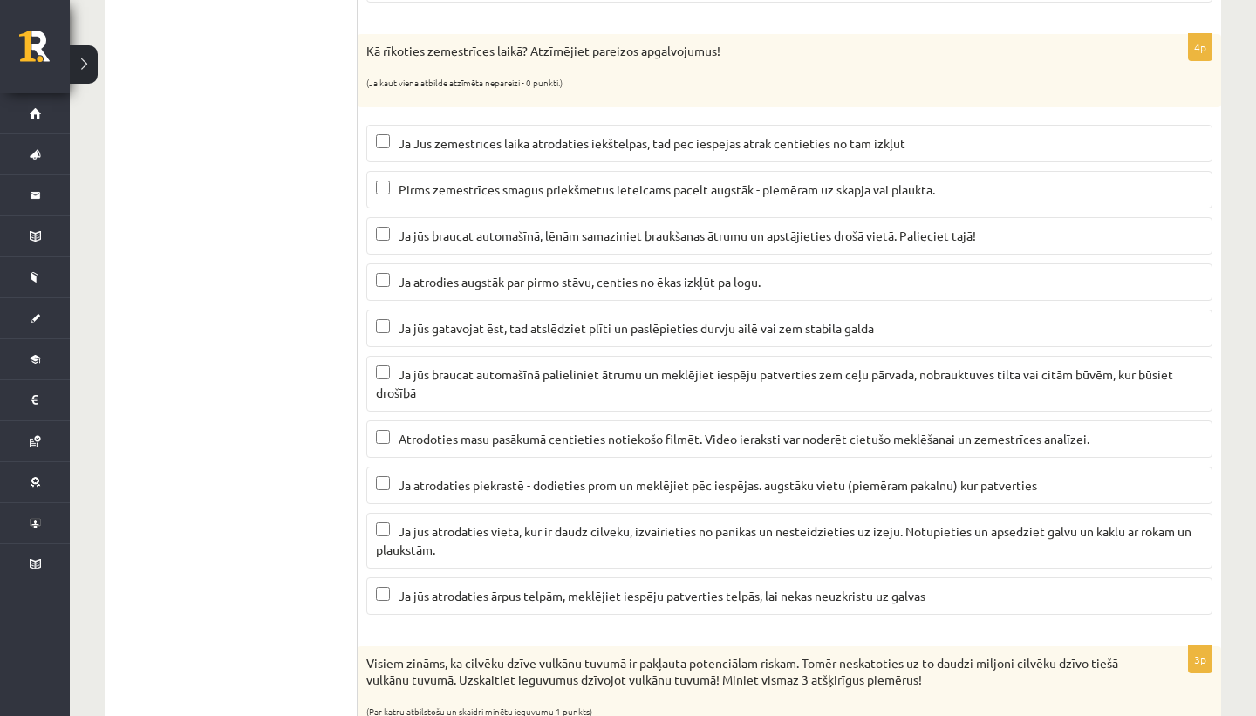
scroll to position [917, 0]
click at [220, 158] on ul "1. Atmosfēras sastāvs un uzbūve 2. Saules radiācija. 3. Klimata pārmaiņas 4. Ze…" at bounding box center [240, 489] width 236 height 2187
drag, startPoint x: 365, startPoint y: 47, endPoint x: 613, endPoint y: 69, distance: 249.6
click at [502, 69] on div "Kā rīkoties zemestrīces laikā? Atzīmējiet pareizos apgalvojumus! (Ja kaut viena…" at bounding box center [790, 69] width 864 height 72
click at [619, 67] on div "Kā rīkoties zemestrīces laikā? Atzīmējiet pareizos apgalvojumus! (Ja kaut viena…" at bounding box center [790, 69] width 864 height 72
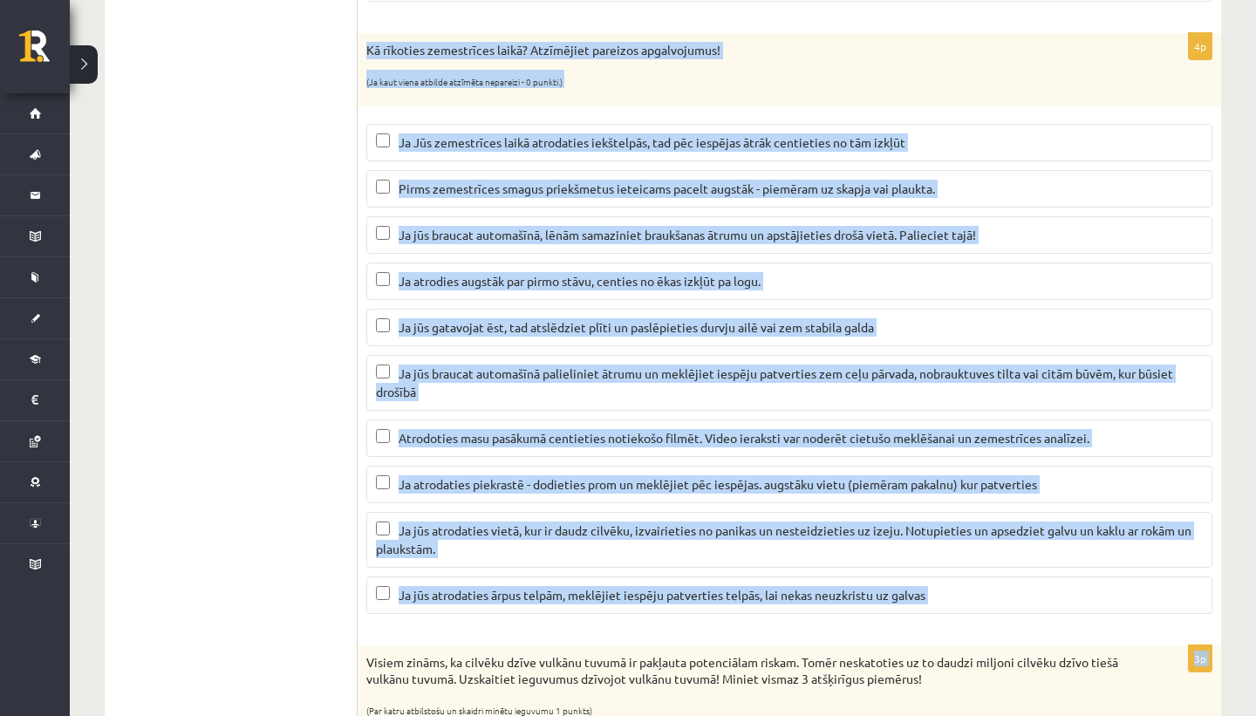
drag, startPoint x: 366, startPoint y: 51, endPoint x: 972, endPoint y: 633, distance: 840.3
click at [972, 633] on form "2p Apskatiet karti un nosaki kurās no minētajām valstīm atrodas augsta seismisk…" at bounding box center [789, 489] width 829 height 2187
copy form "Kā rīkoties zemestrīces laikā? Atzīmējiet pareizos apgalvojumus! (Ja kaut viena…"
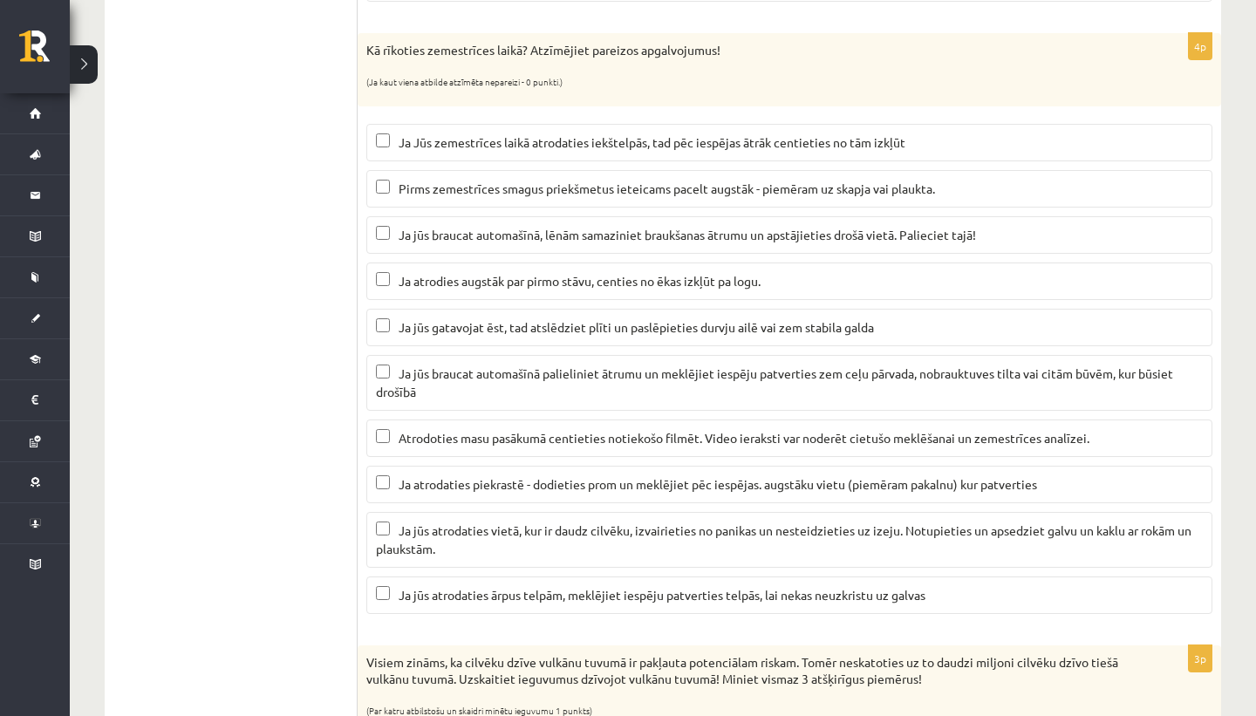
click at [277, 211] on ul "1. Atmosfēras sastāvs un uzbūve 2. Saules radiācija. 3. Klimata pārmaiņas 4. Ze…" at bounding box center [240, 489] width 236 height 2187
click at [481, 226] on p "Ja jūs braucat automašīnā, lēnām samaziniet braukšanas ātrumu un apstājieties d…" at bounding box center [789, 235] width 827 height 18
click at [421, 325] on span "Ja jūs gatavojat ēst, tad atslēdziet plīti un paslēpieties durvju ailē vai zem …" at bounding box center [636, 327] width 475 height 16
click at [422, 489] on span "Ja atrodaties piekrastē - dodieties prom un meklējiet pēc iespējas. augstāku vi…" at bounding box center [718, 484] width 639 height 16
click at [422, 524] on span "Ja jūs atrodaties vietā, kur ir daudz cilvēku, izvairieties no panikas un neste…" at bounding box center [784, 540] width 816 height 34
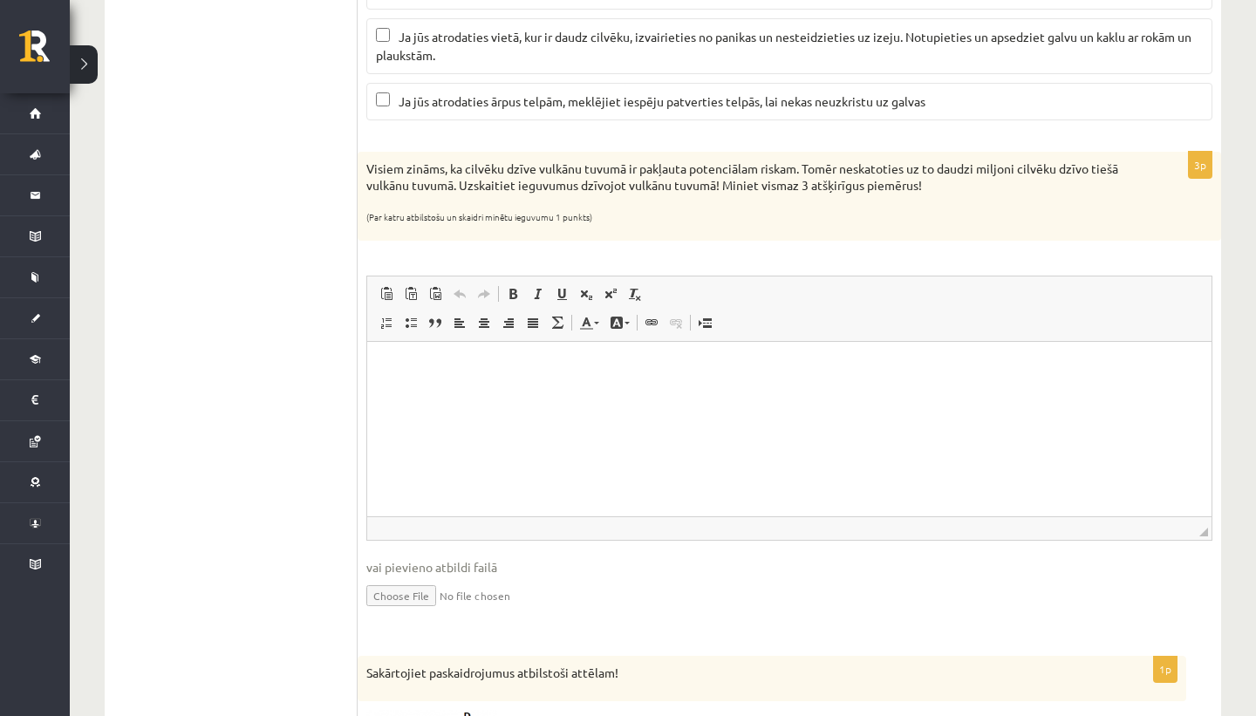
scroll to position [1398, 0]
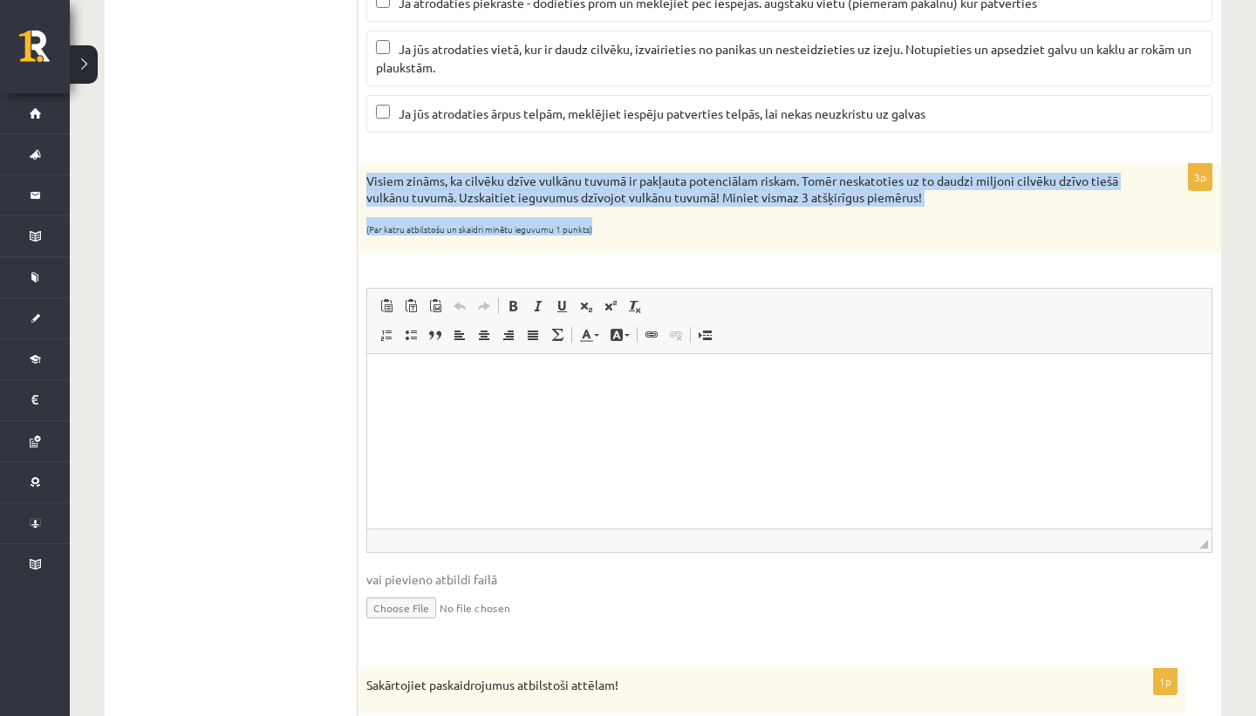
drag, startPoint x: 359, startPoint y: 181, endPoint x: 754, endPoint y: 226, distance: 397.8
click at [754, 226] on div "Visiem zināms, ka cilvēku dzīve vulkānu tuvumā ir pakļauta potenciālam riskam. …" at bounding box center [790, 209] width 864 height 90
copy div "Visiem zināms, ka cilvēku dzīve vulkānu tuvumā ir pakļauta potenciālam riskam. …"
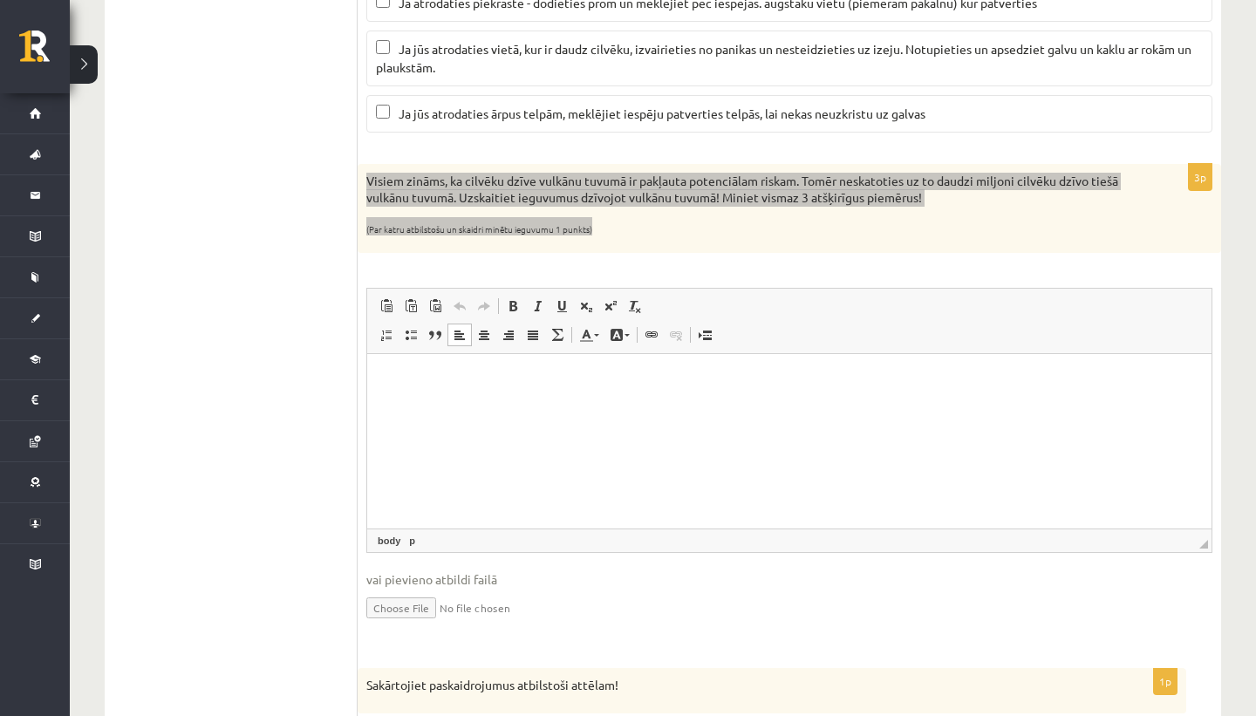
click at [407, 372] on p "Визуальный текстовый редактор, wiswyg-editor-user-answer-47024824470660" at bounding box center [790, 381] width 810 height 18
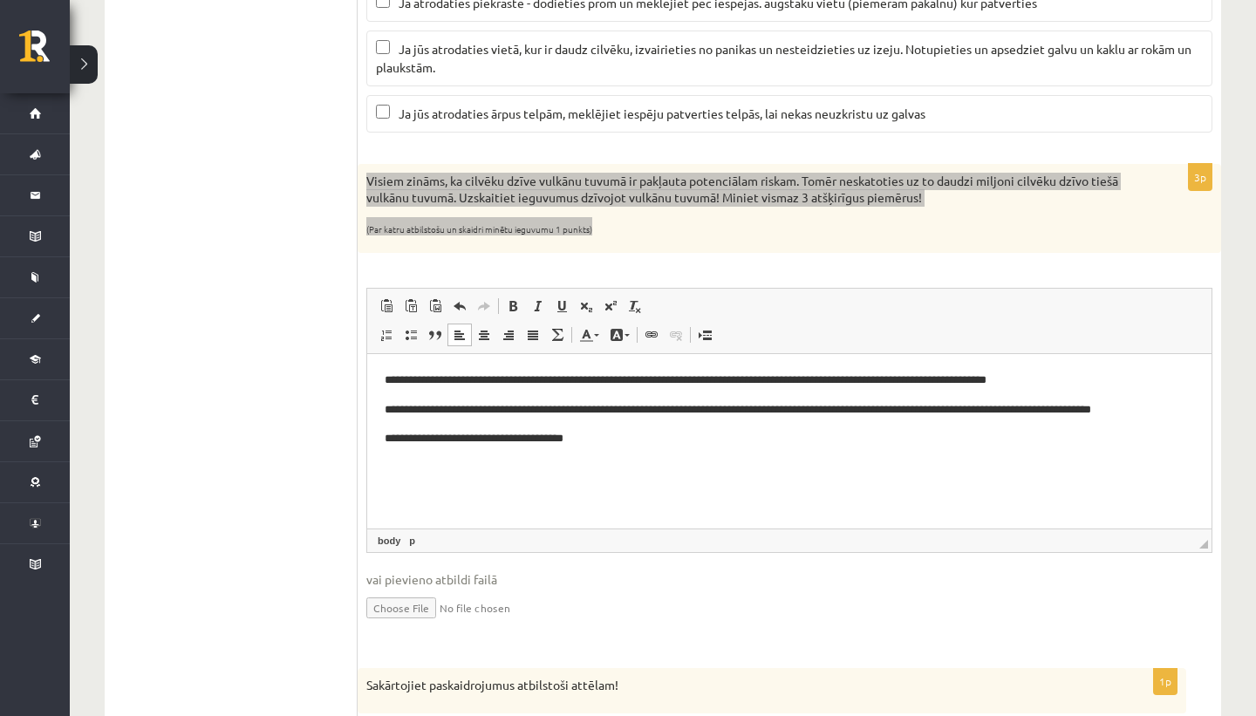
click at [618, 444] on p "**********" at bounding box center [790, 439] width 810 height 18
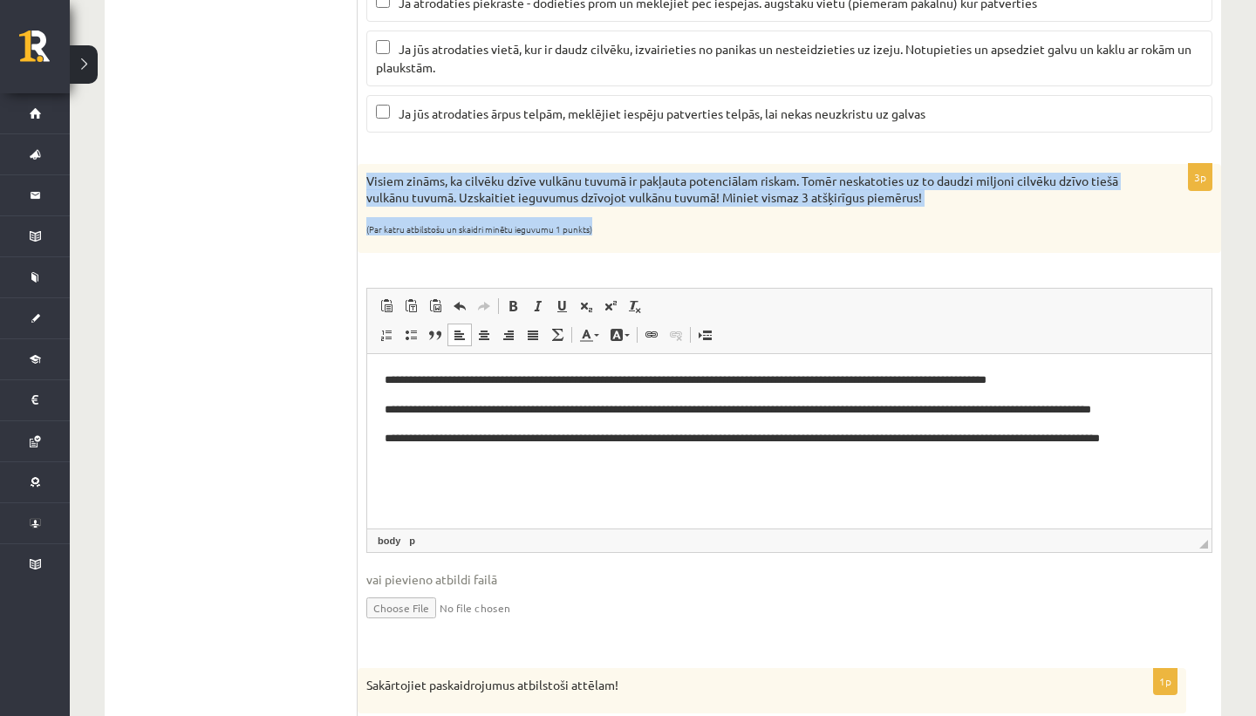
click at [687, 208] on div "Visiem zināms, ka cilvēku dzīve vulkānu tuvumā ir pakļauta potenciālam riskam. …" at bounding box center [790, 209] width 864 height 90
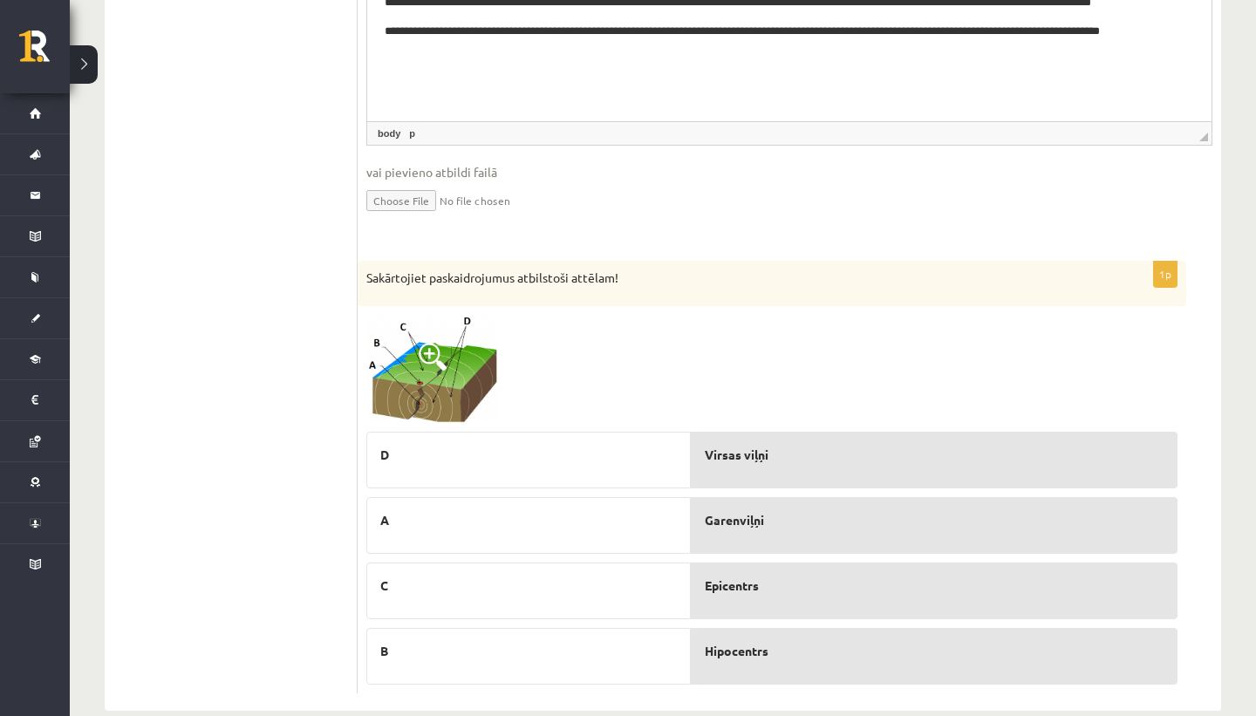
scroll to position [1838, 0]
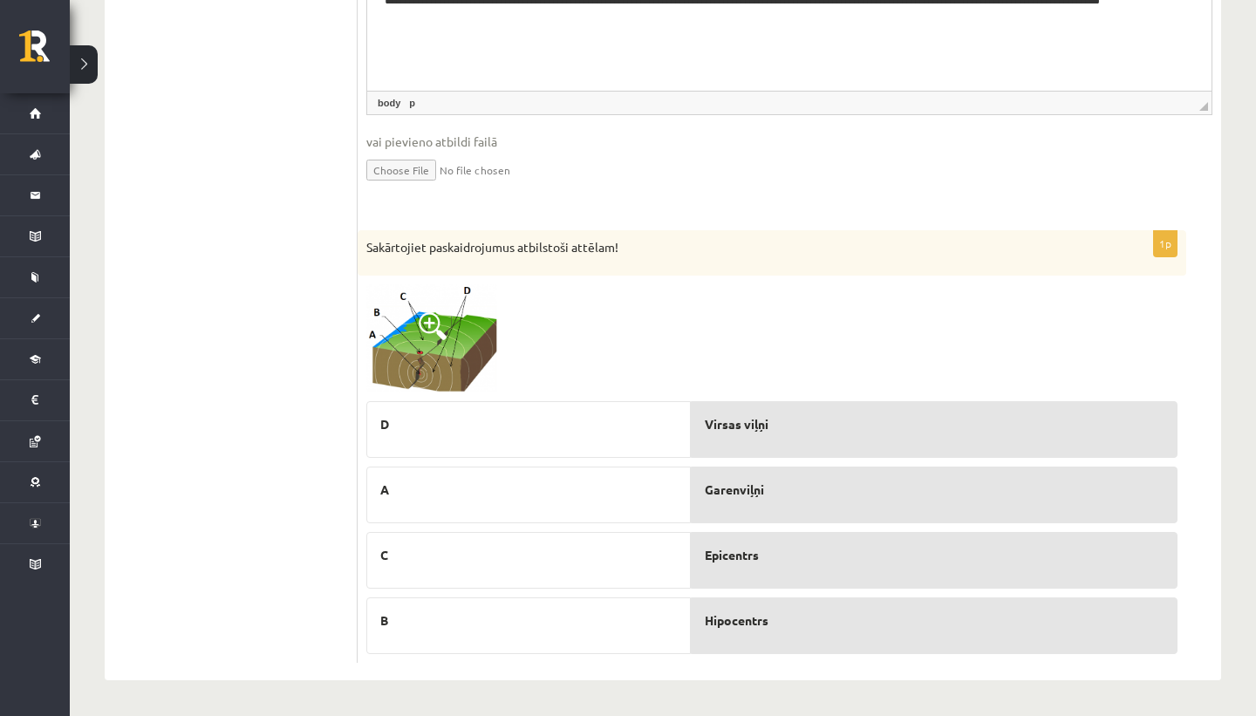
click at [465, 304] on img at bounding box center [431, 338] width 131 height 109
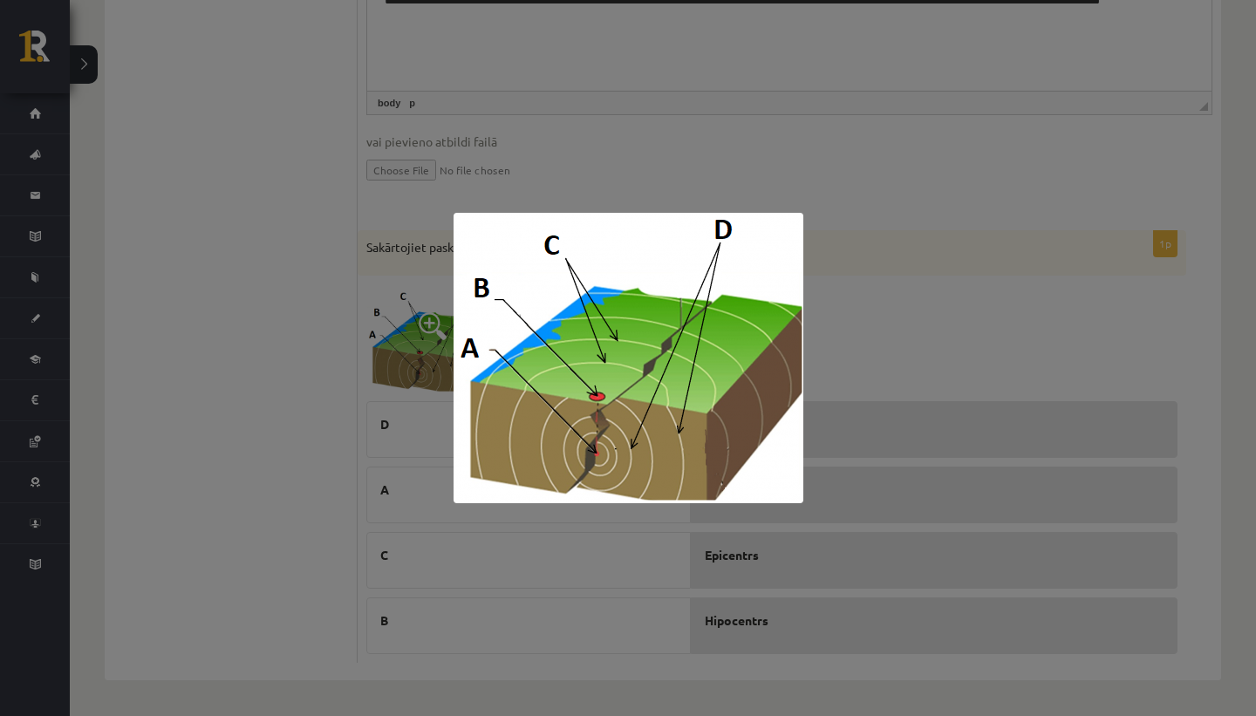
click at [284, 337] on div at bounding box center [628, 358] width 1256 height 716
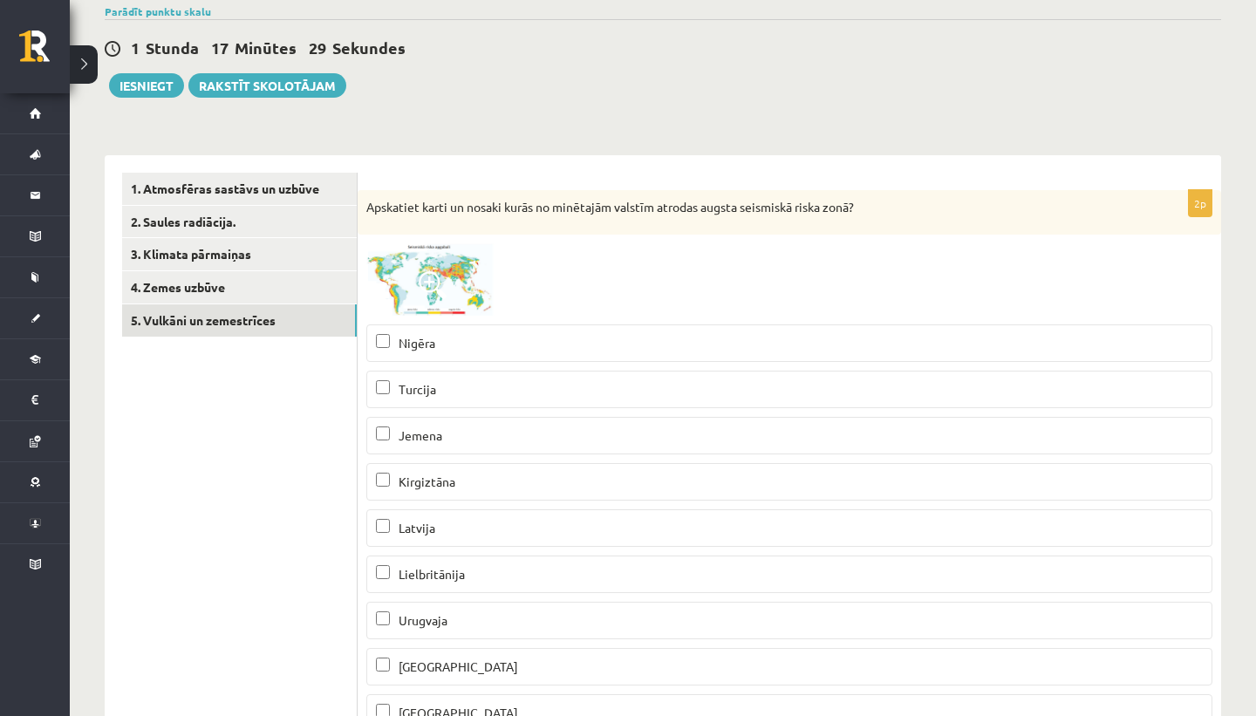
scroll to position [136, 0]
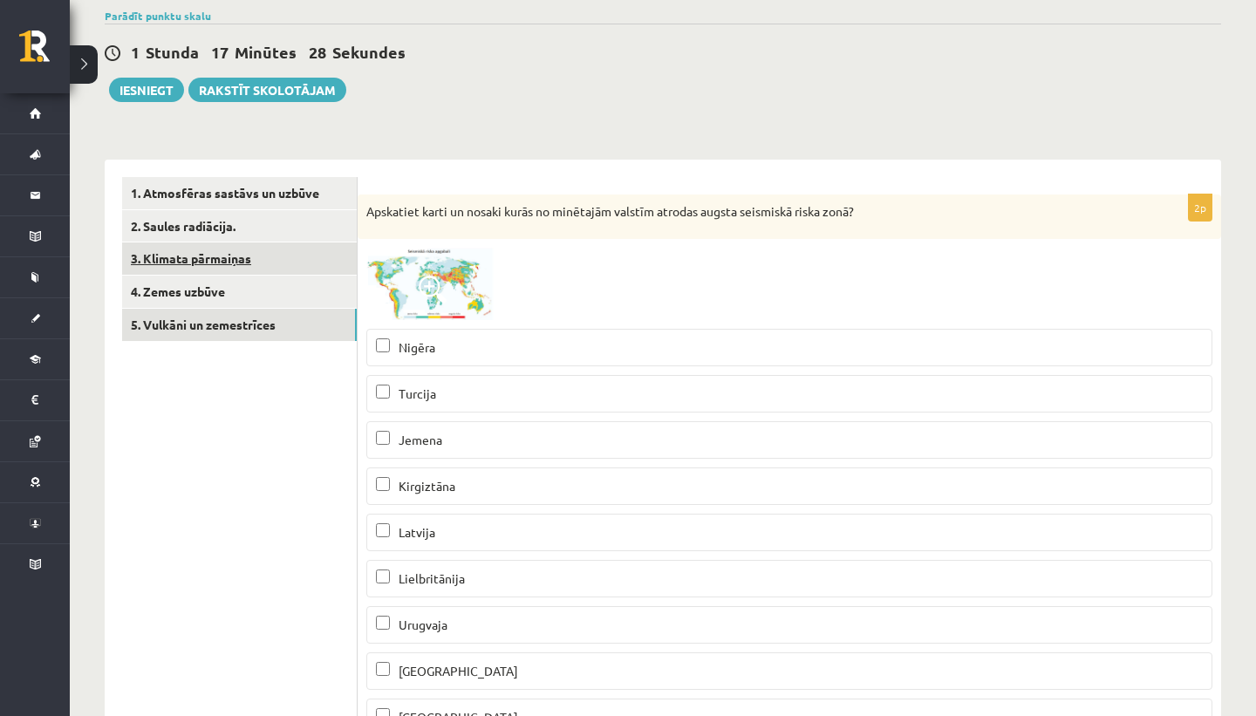
click at [256, 273] on link "3. Klimata pārmaiņas" at bounding box center [239, 259] width 235 height 32
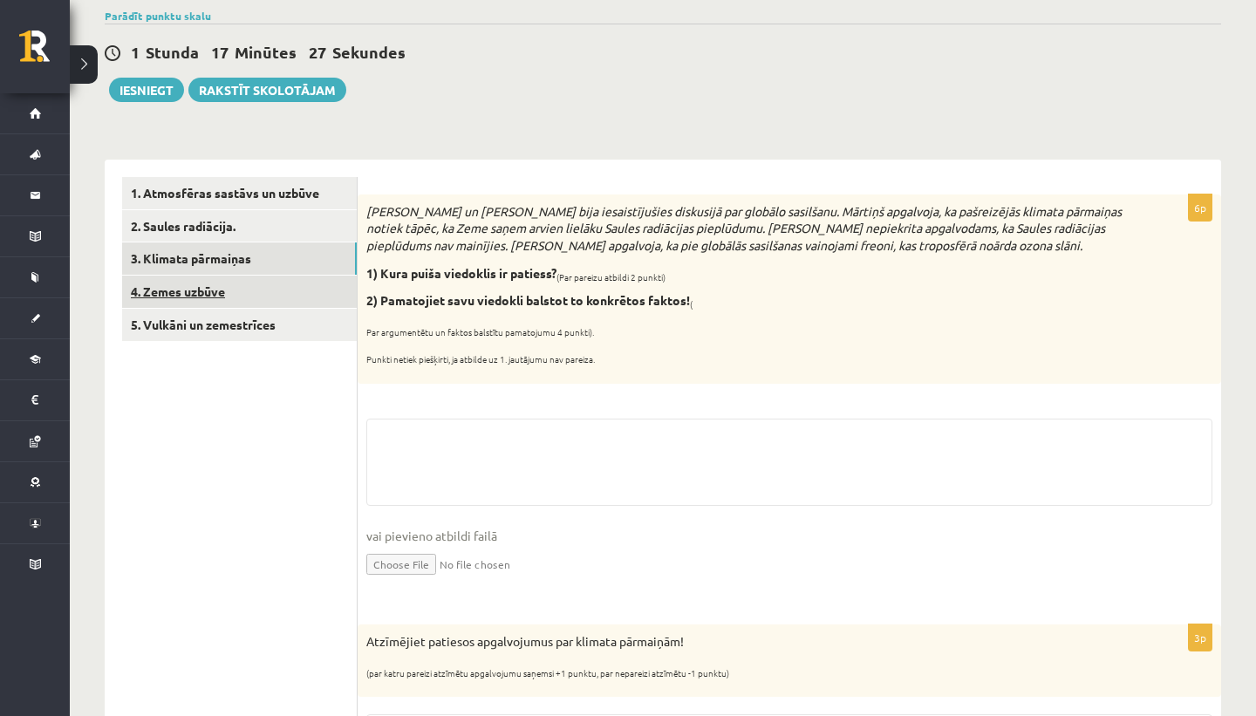
click at [263, 284] on link "4. Zemes uzbūve" at bounding box center [239, 292] width 235 height 32
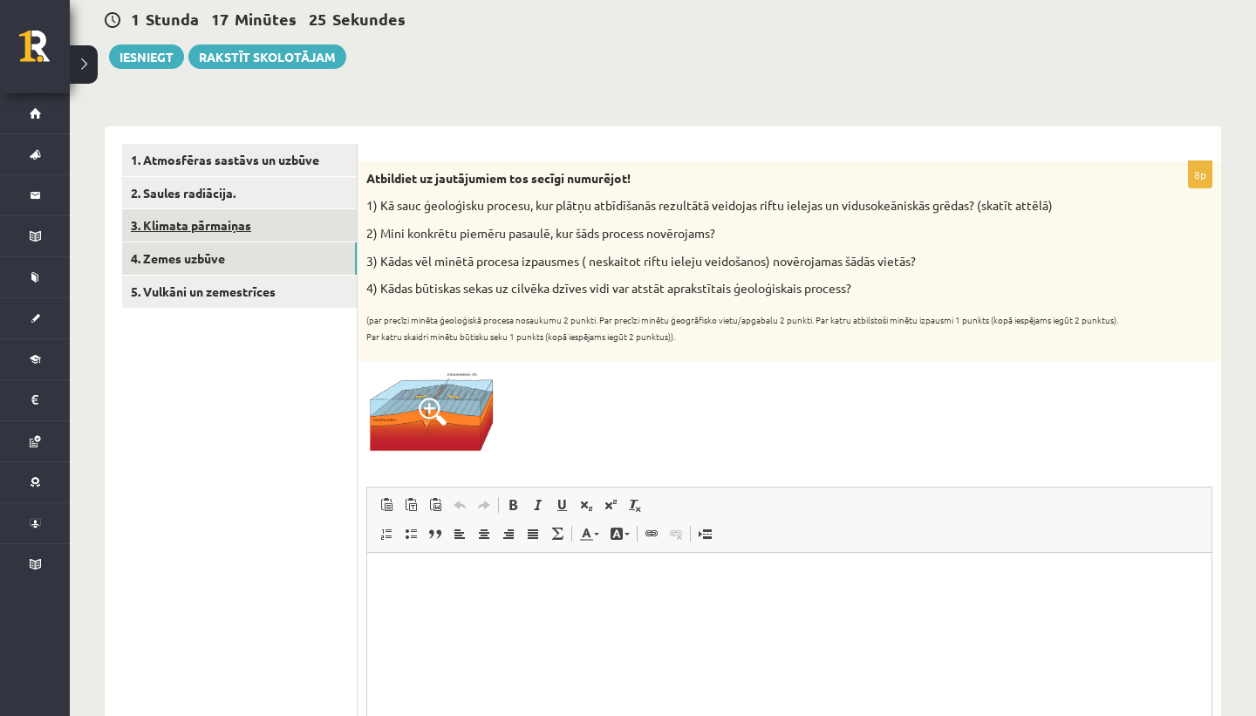
scroll to position [0, 0]
click at [273, 215] on link "3. Klimata pārmaiņas" at bounding box center [239, 225] width 235 height 32
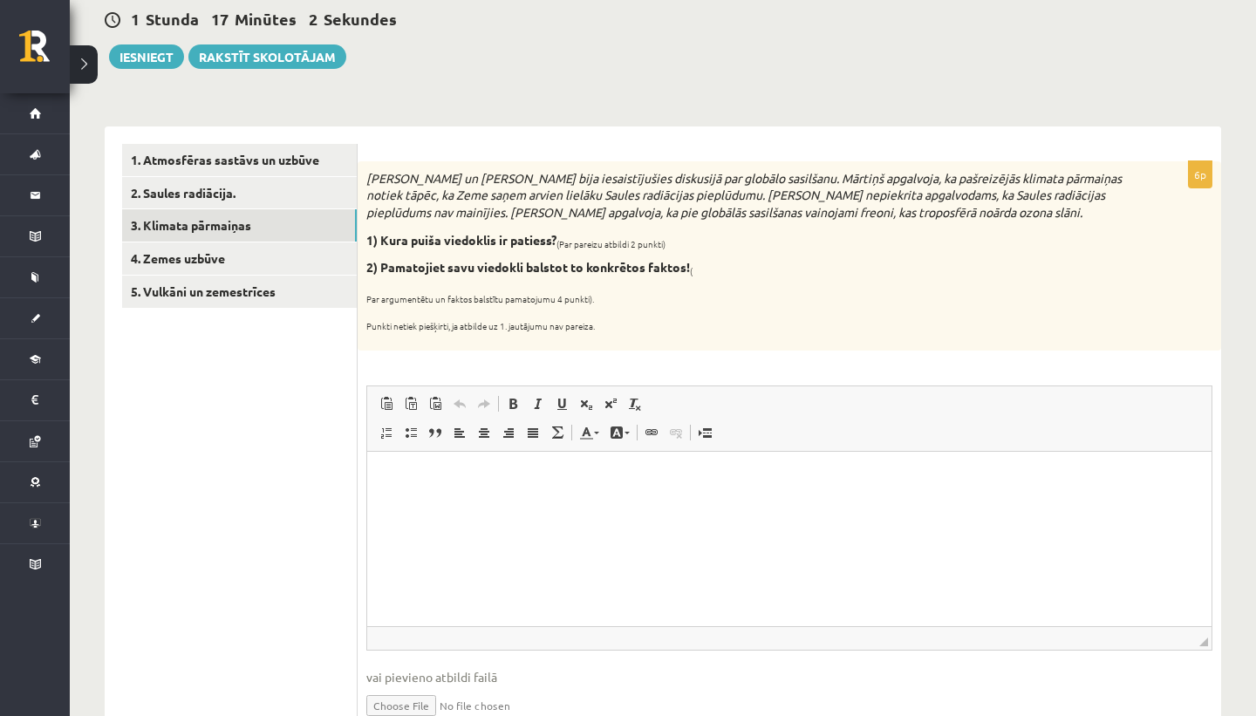
drag, startPoint x: 371, startPoint y: 177, endPoint x: 609, endPoint y: 324, distance: 279.6
click at [609, 324] on div "Mārtiņš un Jānis bija iesaistījušies diskusijā par globālo sasilšanu. Mārtiņš a…" at bounding box center [790, 255] width 864 height 189
copy div "Mārtiņš un Jānis bija iesaistījušies diskusijā par globālo sasilšanu. Mārtiņš a…"
click at [538, 40] on div "1 Stunda 17 Minūtes 0 Sekundes Ieskaite saglabāta! Iesniegt Rakstīt skolotājam" at bounding box center [663, 29] width 1117 height 79
click at [500, 475] on p "Визуальный текстовый редактор, wiswyg-editor-user-answer-47025054253140" at bounding box center [790, 477] width 810 height 18
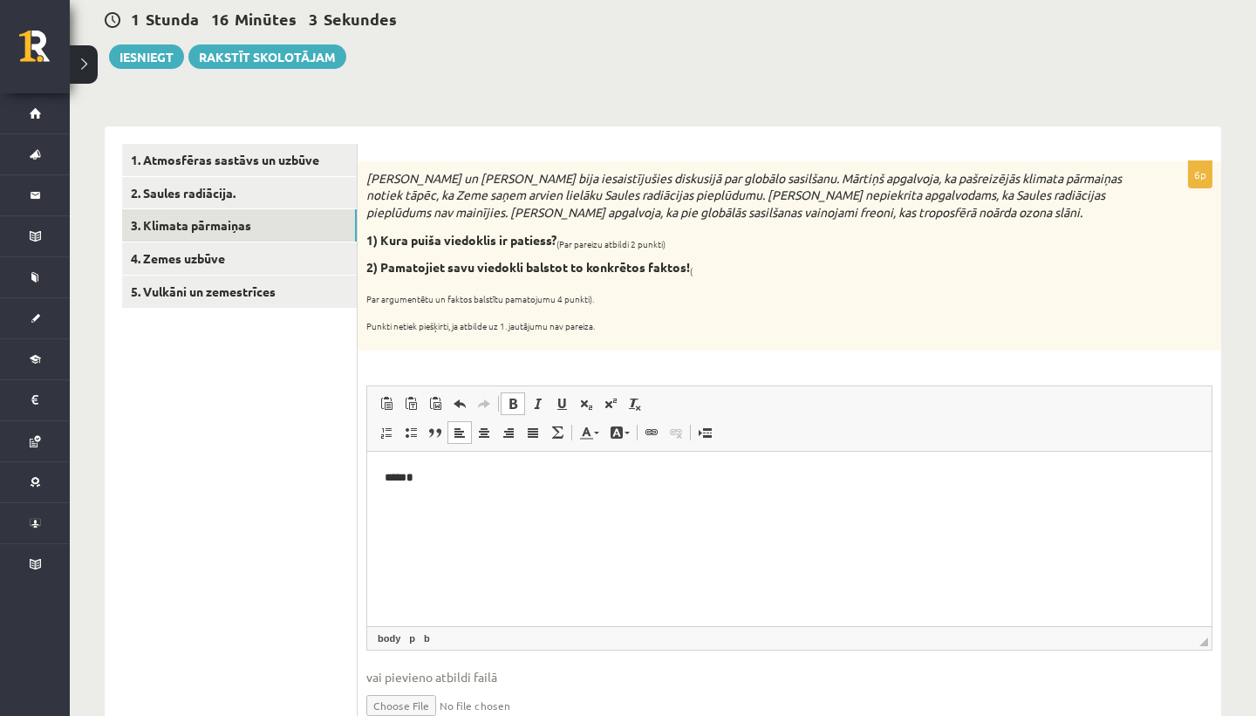
click at [502, 400] on link "Полужирный Комбинация клавиш Command+B" at bounding box center [513, 404] width 24 height 23
click at [518, 404] on span at bounding box center [513, 404] width 14 height 14
click at [517, 404] on span at bounding box center [513, 404] width 14 height 14
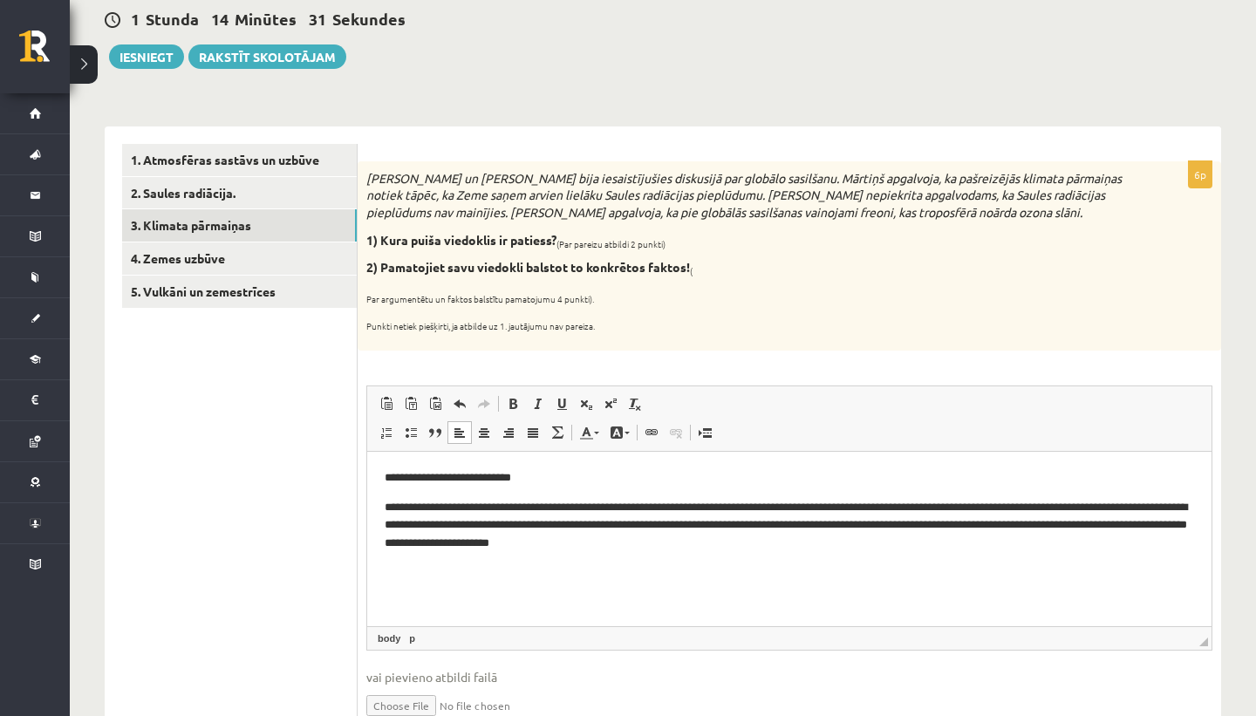
click at [967, 520] on p "**********" at bounding box center [790, 525] width 810 height 54
click at [1069, 524] on p "**********" at bounding box center [790, 525] width 810 height 54
click at [1120, 523] on p "**********" at bounding box center [790, 525] width 810 height 54
click at [1109, 523] on p "**********" at bounding box center [790, 525] width 810 height 54
click at [1177, 524] on p "**********" at bounding box center [790, 525] width 810 height 54
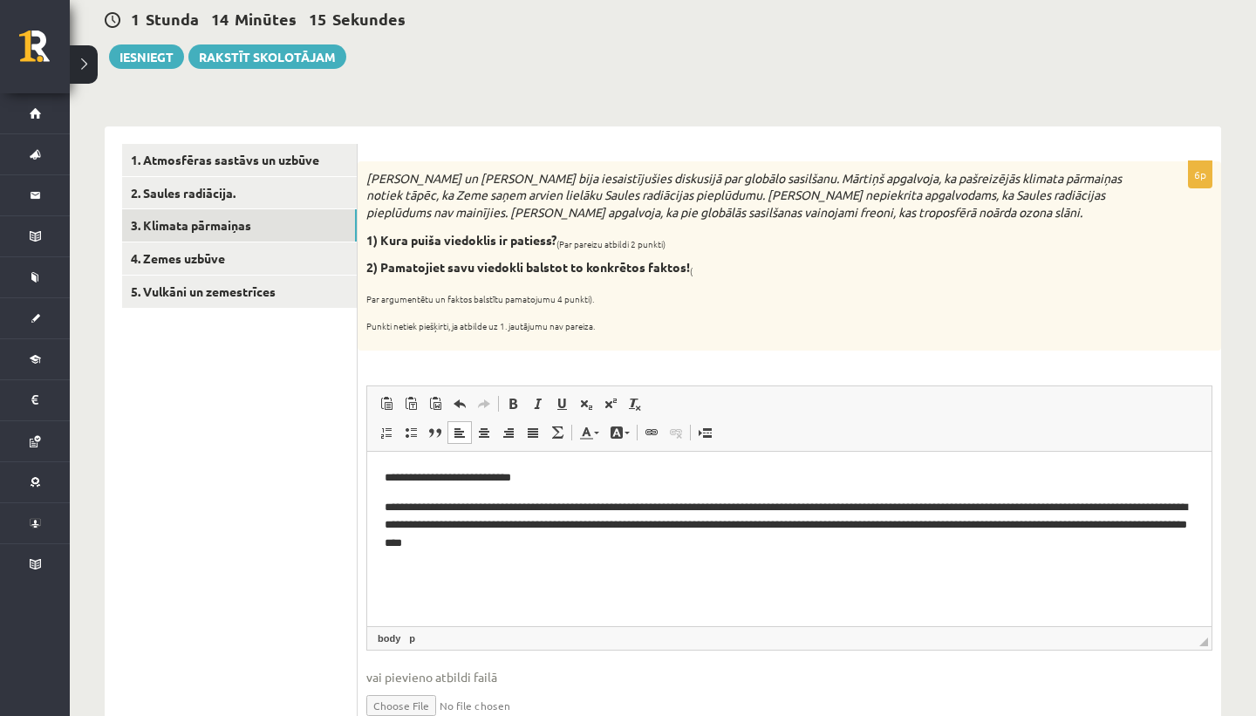
click at [392, 541] on p "**********" at bounding box center [790, 525] width 810 height 54
click at [487, 543] on p "**********" at bounding box center [790, 525] width 810 height 54
click at [507, 538] on p "**********" at bounding box center [790, 525] width 810 height 54
click at [665, 547] on p "**********" at bounding box center [790, 525] width 810 height 54
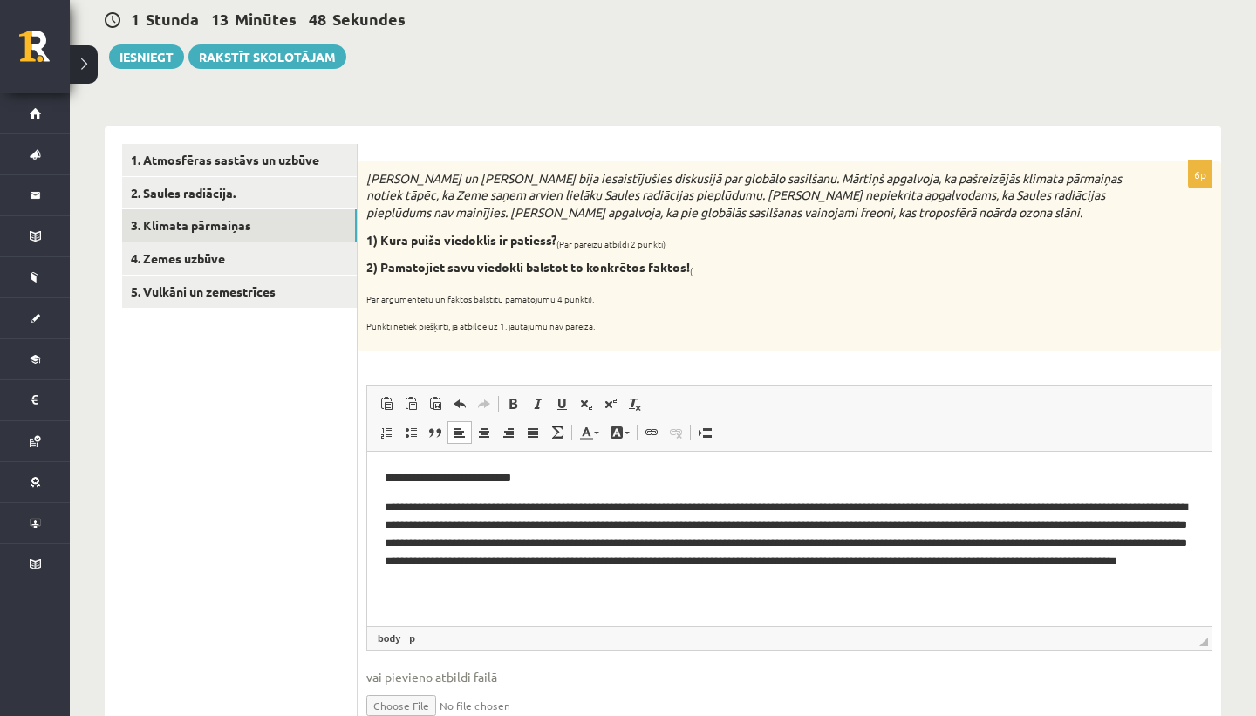
click at [769, 539] on p "**********" at bounding box center [790, 543] width 810 height 91
click at [773, 540] on p "**********" at bounding box center [790, 543] width 810 height 91
click at [441, 559] on p "**********" at bounding box center [790, 543] width 810 height 91
click at [625, 558] on p "**********" at bounding box center [790, 543] width 810 height 91
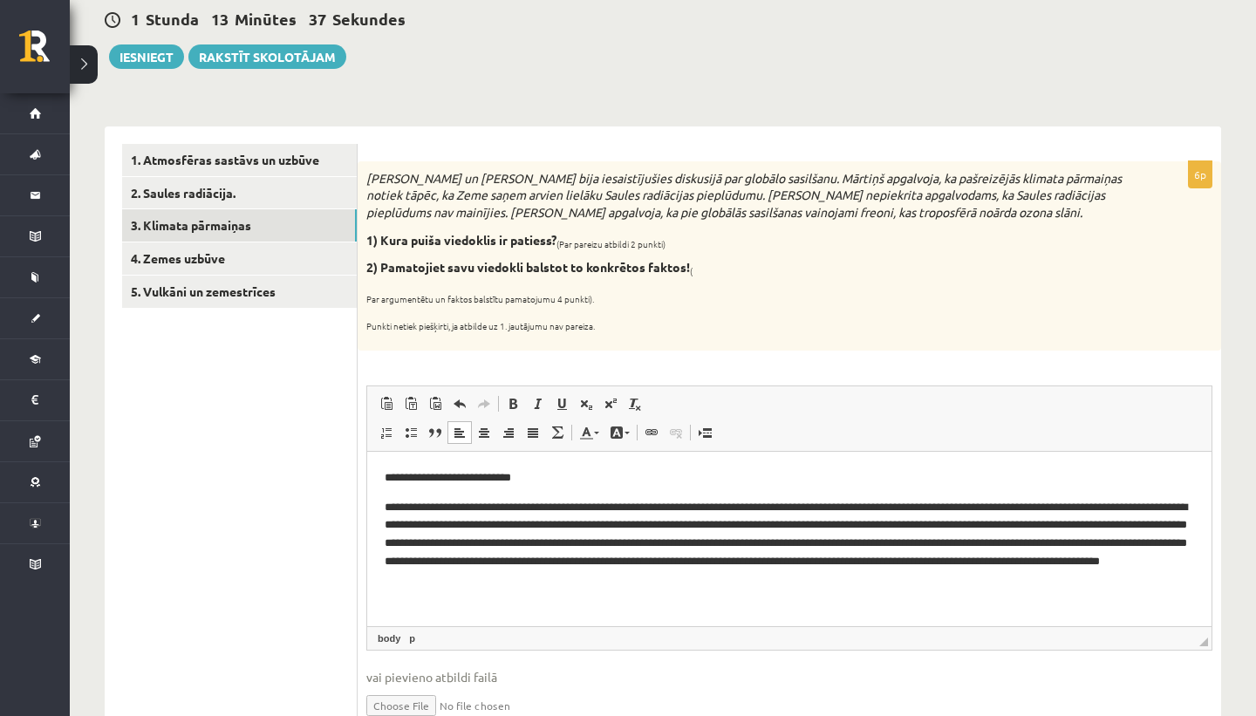
click at [629, 559] on p "**********" at bounding box center [790, 543] width 810 height 91
click at [952, 556] on p "**********" at bounding box center [790, 543] width 810 height 91
click at [1056, 559] on p "**********" at bounding box center [790, 543] width 810 height 91
click at [1174, 560] on p "**********" at bounding box center [790, 543] width 810 height 91
click at [448, 579] on p "**********" at bounding box center [790, 543] width 810 height 91
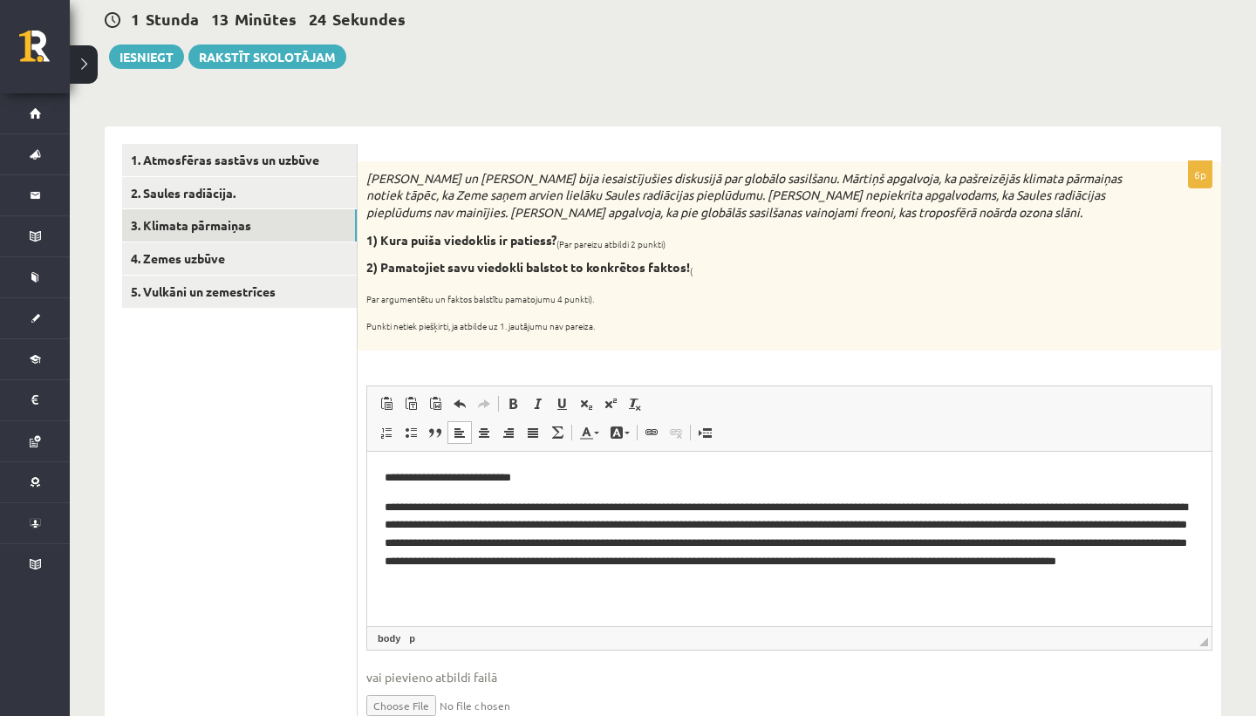
click at [746, 575] on p "**********" at bounding box center [790, 543] width 810 height 91
click at [231, 260] on link "4. Zemes uzbūve" at bounding box center [239, 259] width 235 height 32
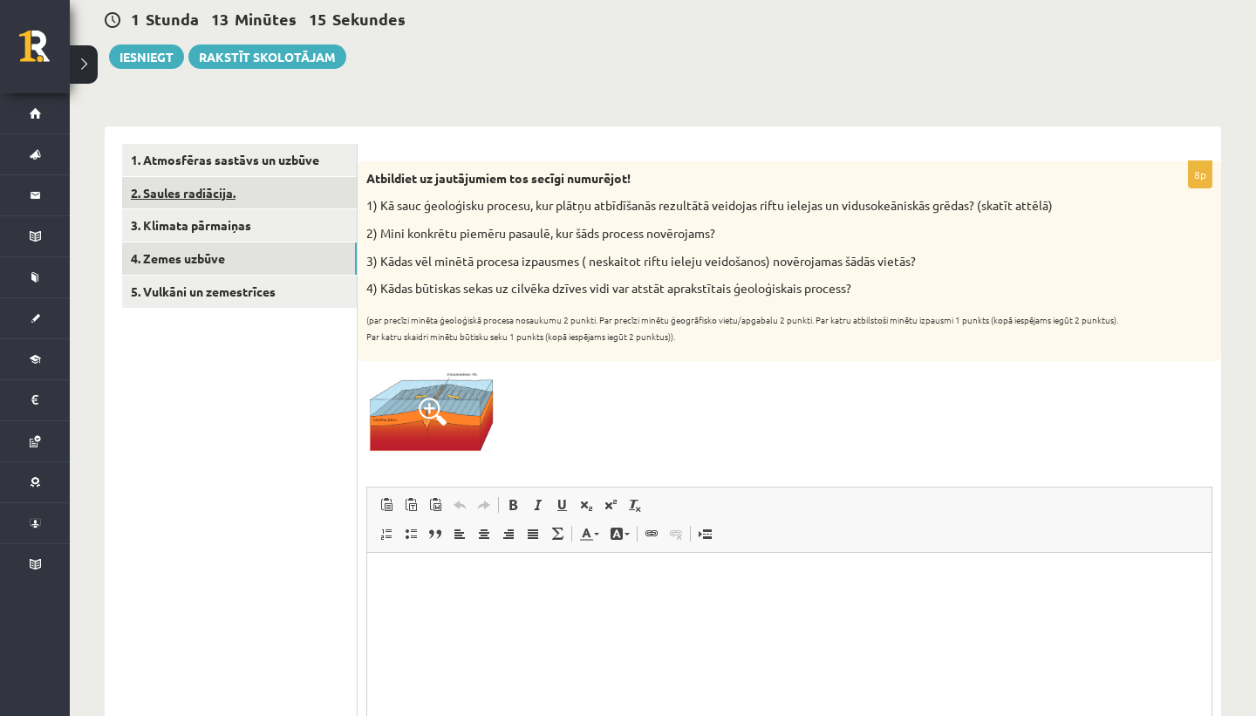
click at [240, 180] on link "2. Saules radiācija." at bounding box center [239, 193] width 235 height 32
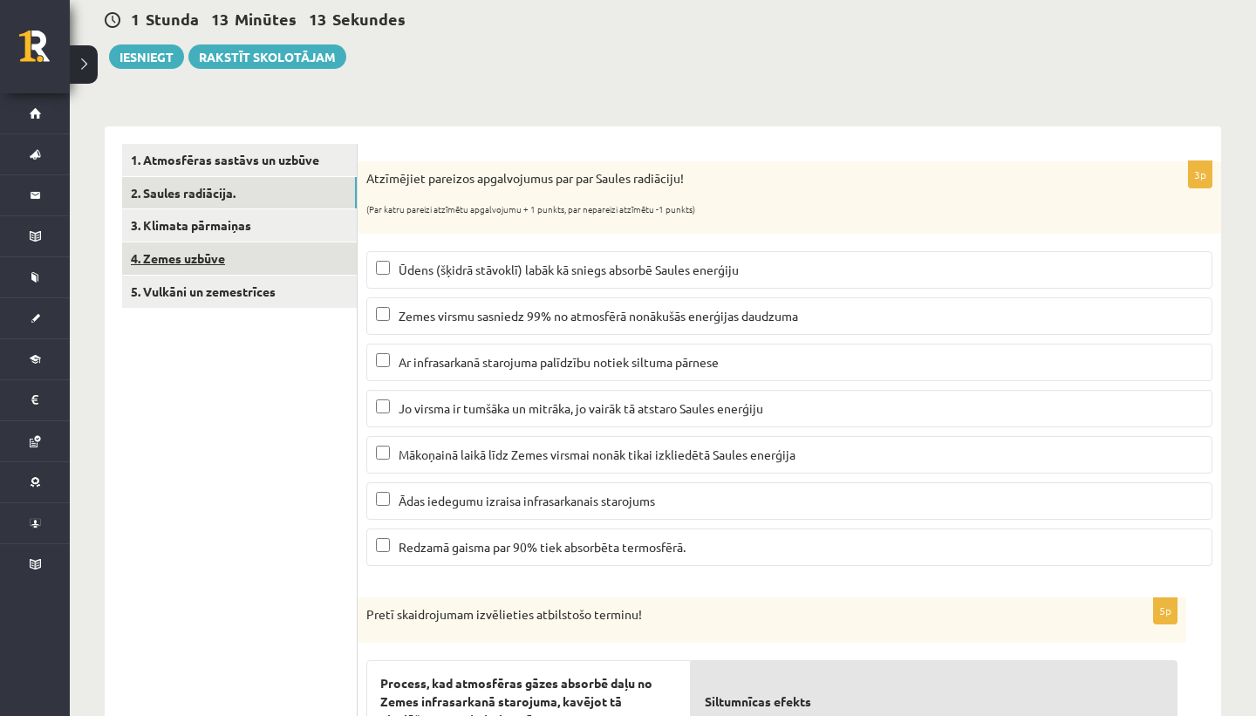
click at [266, 268] on link "4. Zemes uzbūve" at bounding box center [239, 259] width 235 height 32
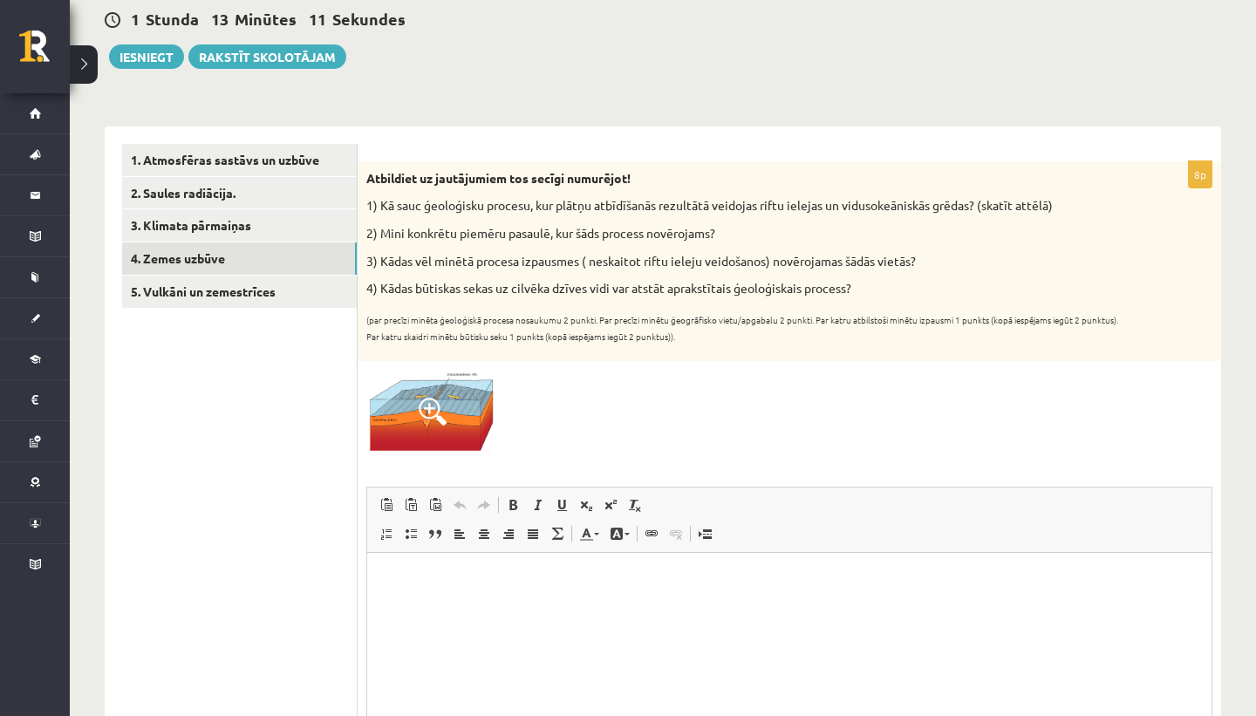
click at [451, 404] on img at bounding box center [431, 411] width 131 height 82
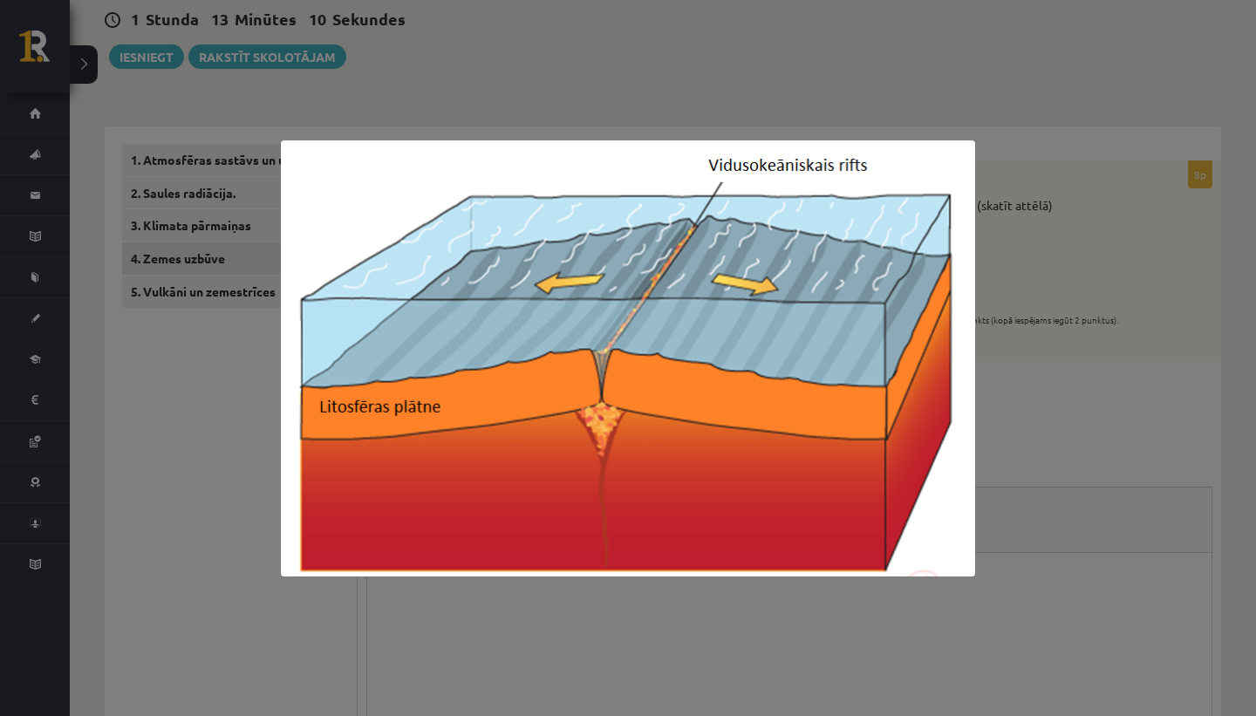
click at [567, 92] on div at bounding box center [628, 358] width 1256 height 716
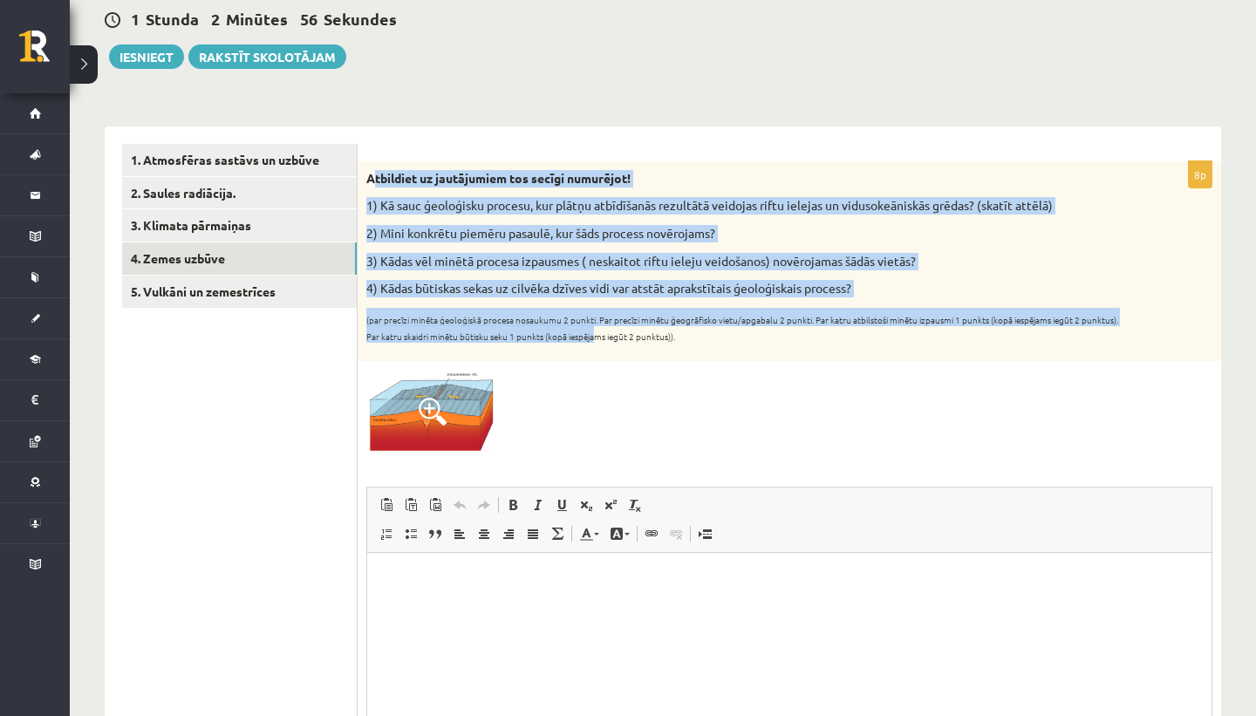
drag, startPoint x: 372, startPoint y: 181, endPoint x: 608, endPoint y: 342, distance: 286.2
click at [608, 342] on div "Atbildiet uz jautājumiem tos secīgi numurējot! 1) Kā sauc ģeoloģisku procesu, k…" at bounding box center [790, 261] width 864 height 200
click at [608, 342] on sub "(par precīzi minēta ģeoloģiskā procesa nosaukumu 2 punkti. Par precīzi minētu ģ…" at bounding box center [742, 328] width 752 height 31
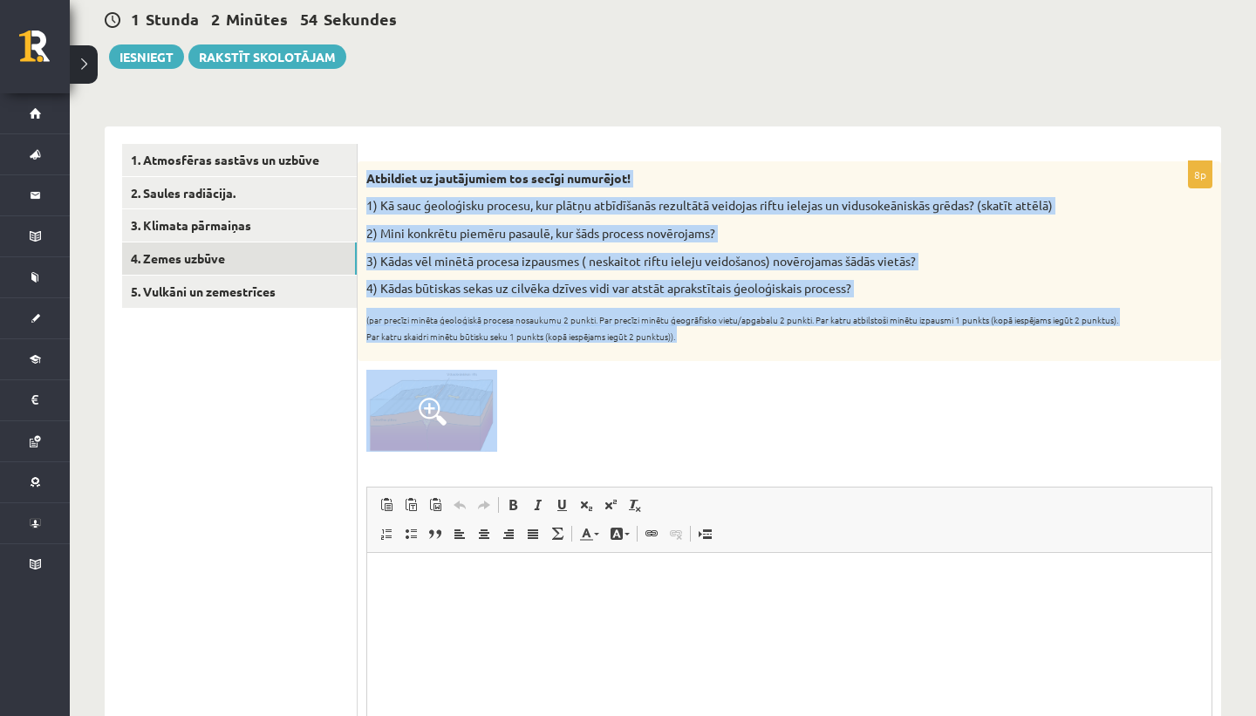
drag, startPoint x: 368, startPoint y: 181, endPoint x: 688, endPoint y: 369, distance: 371.5
click at [688, 369] on div "8p Atbildiet uz jautājumiem tos secīgi numurējot! 1) Kā sauc ģeoloģisku procesu…" at bounding box center [790, 505] width 864 height 688
click at [688, 370] on div at bounding box center [789, 411] width 846 height 82
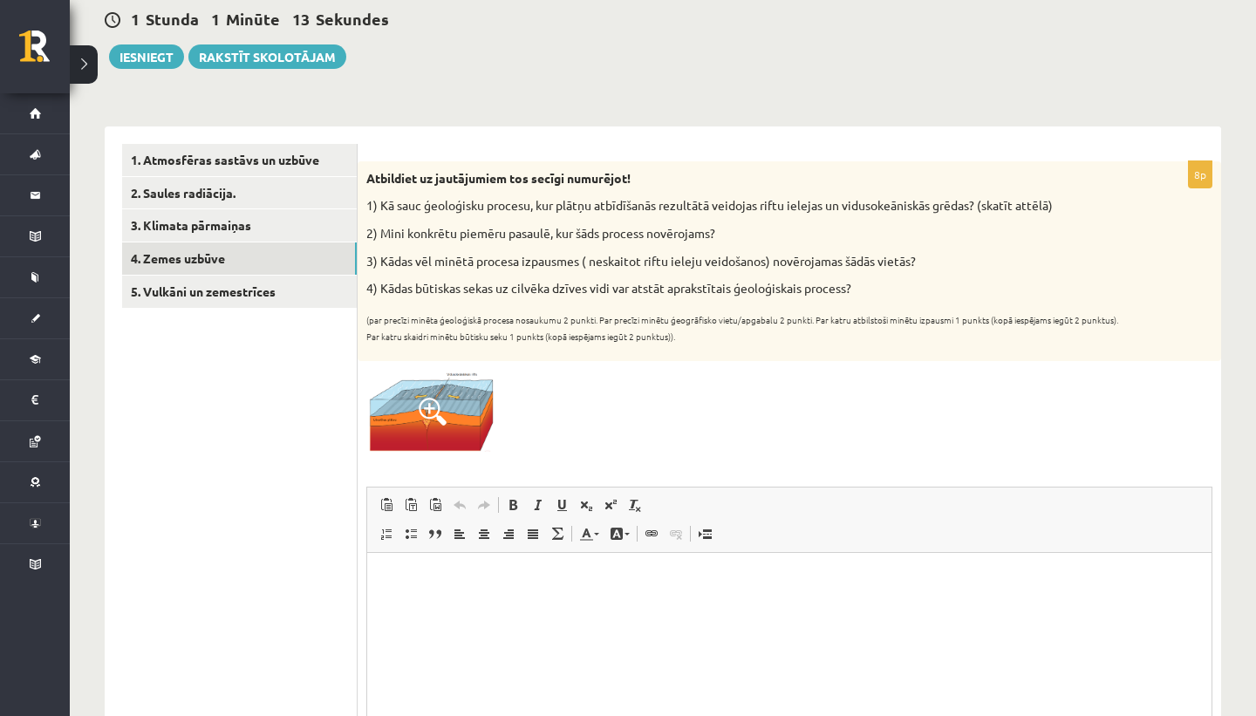
click at [379, 439] on img at bounding box center [431, 411] width 131 height 82
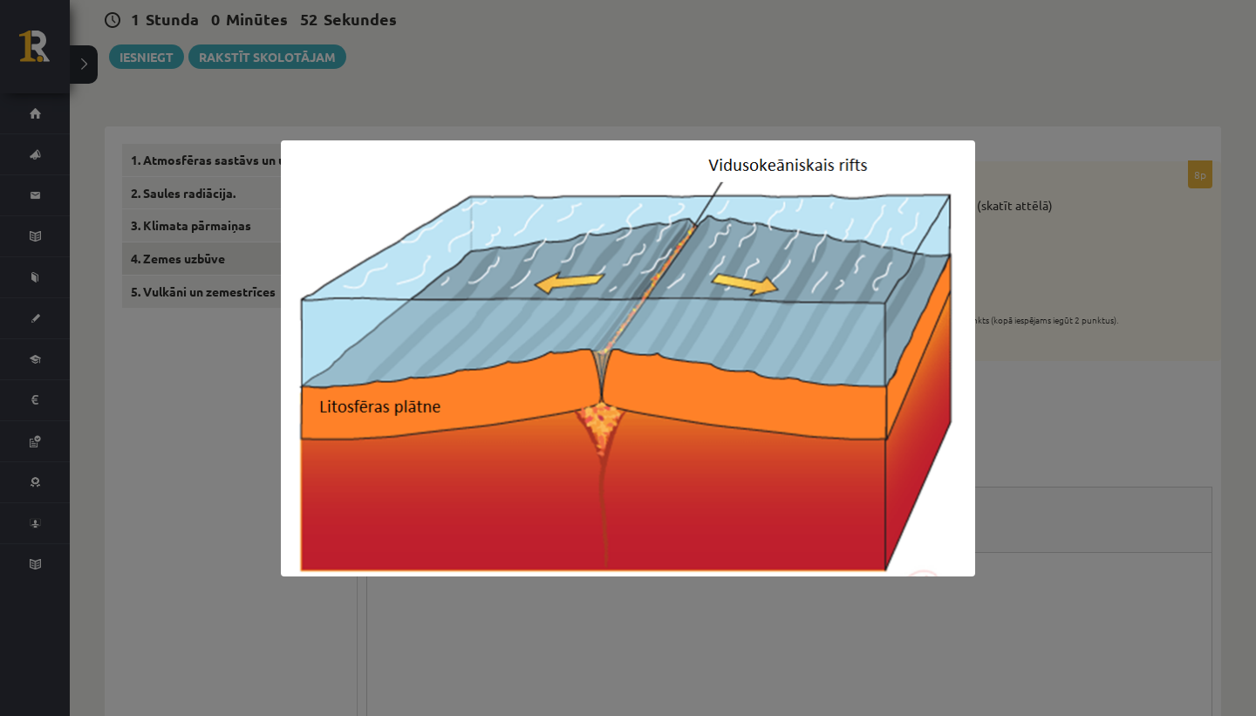
click at [588, 98] on div at bounding box center [628, 358] width 1256 height 716
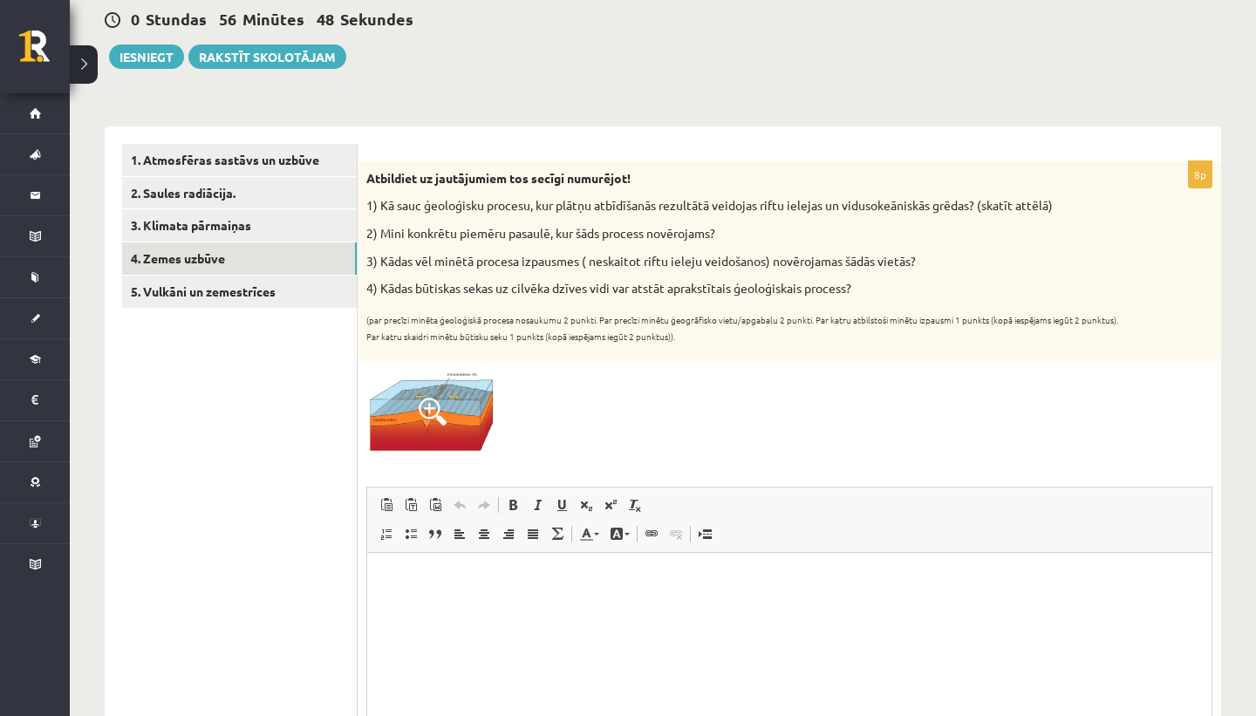
click at [472, 599] on html at bounding box center [789, 579] width 844 height 53
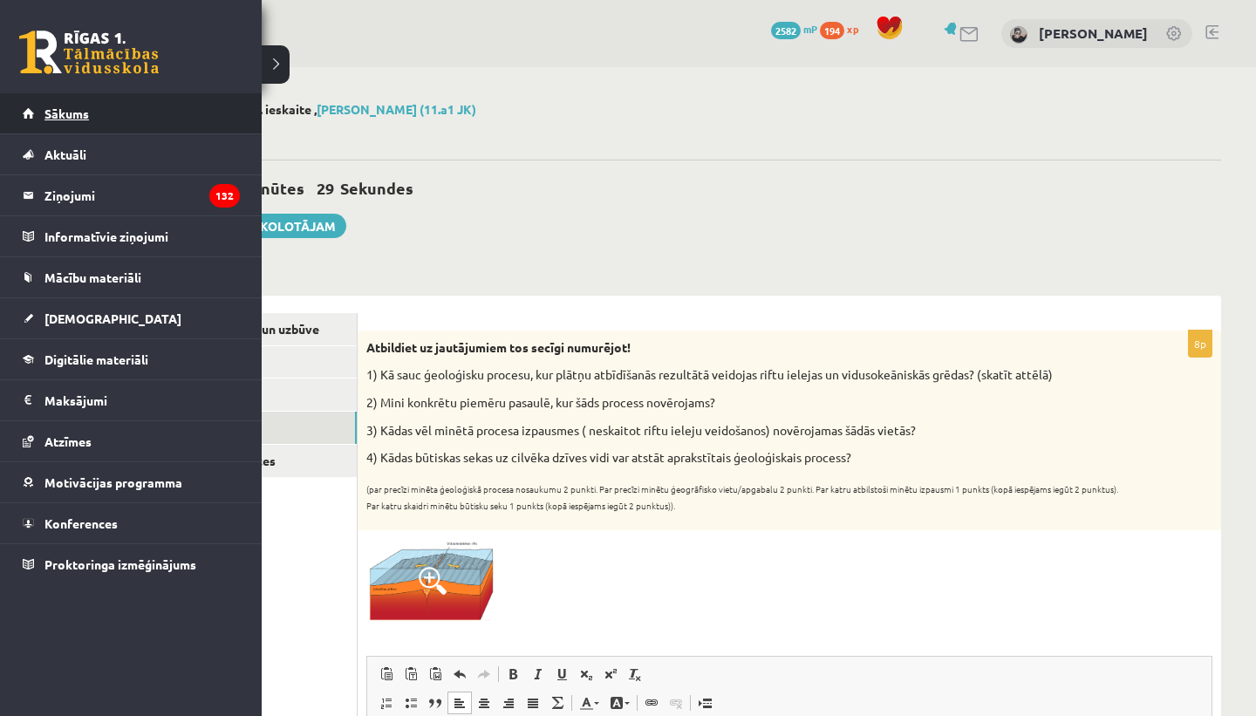
click at [41, 131] on link "Sākums" at bounding box center [131, 113] width 217 height 40
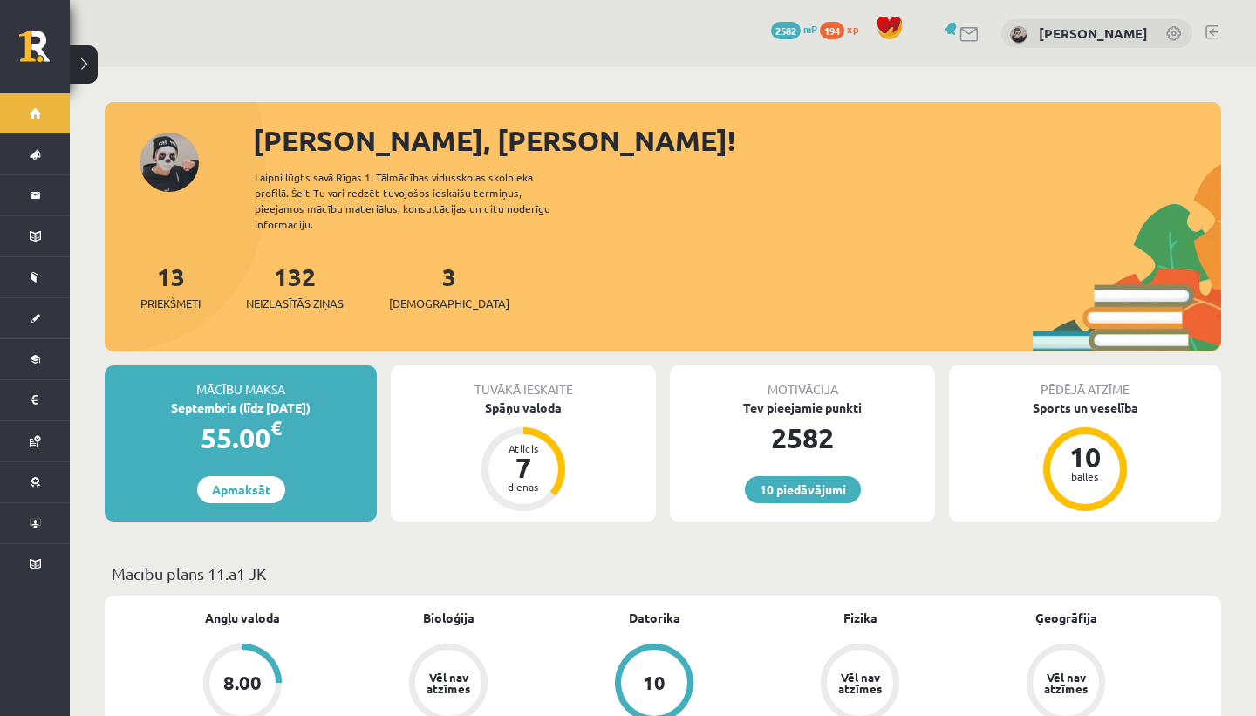
click at [1090, 24] on div "[PERSON_NAME]" at bounding box center [1096, 34] width 191 height 30
click at [1090, 31] on link "[PERSON_NAME]" at bounding box center [1093, 32] width 109 height 17
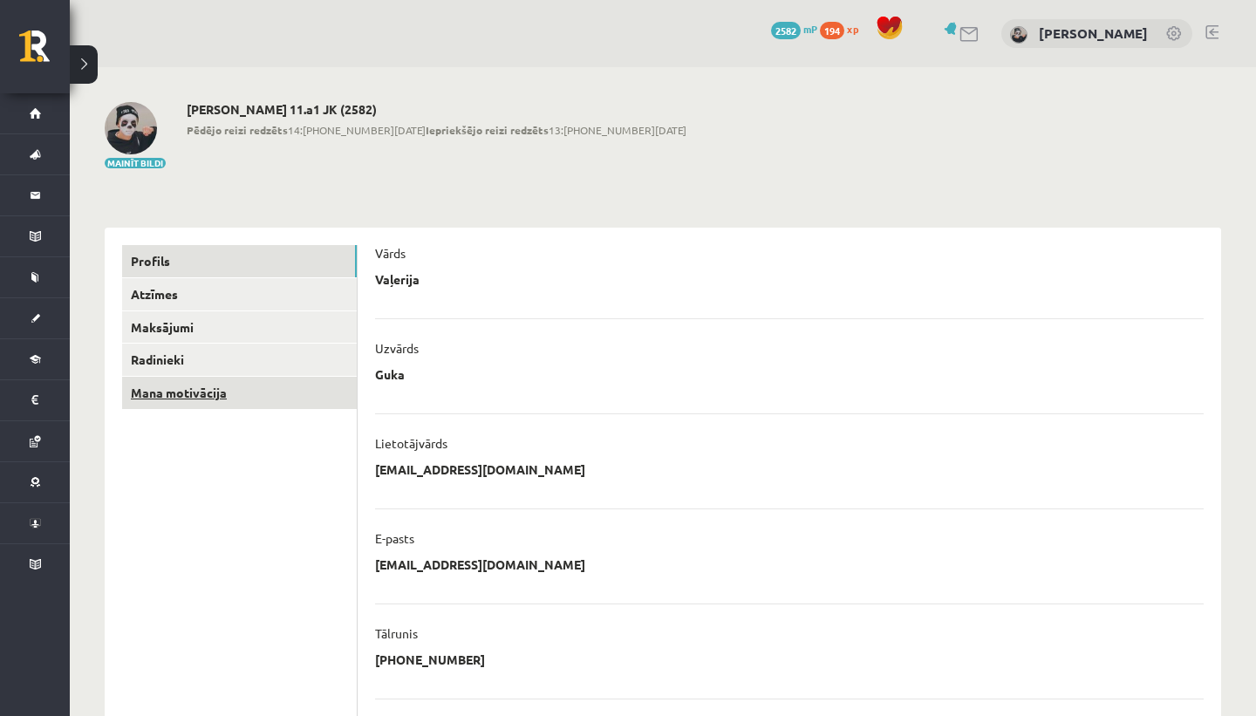
click at [285, 386] on link "Mana motivācija" at bounding box center [239, 393] width 235 height 32
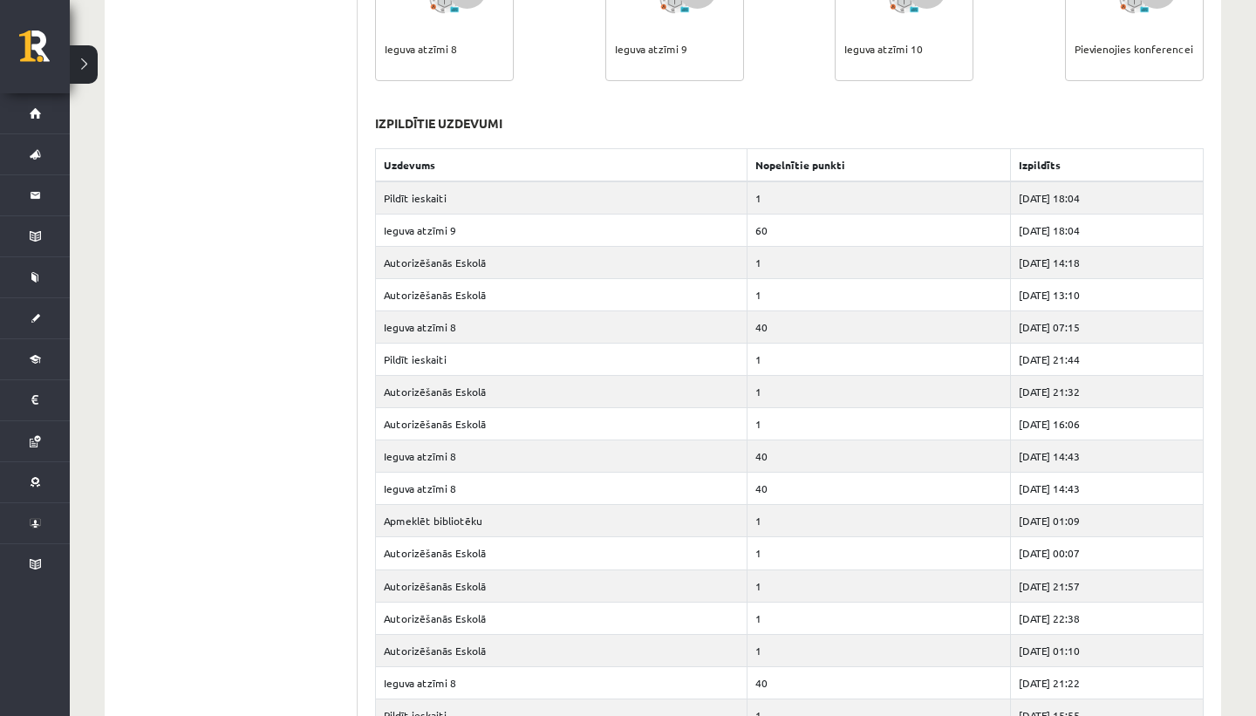
scroll to position [845, 0]
